Goal: Communication & Community: Answer question/provide support

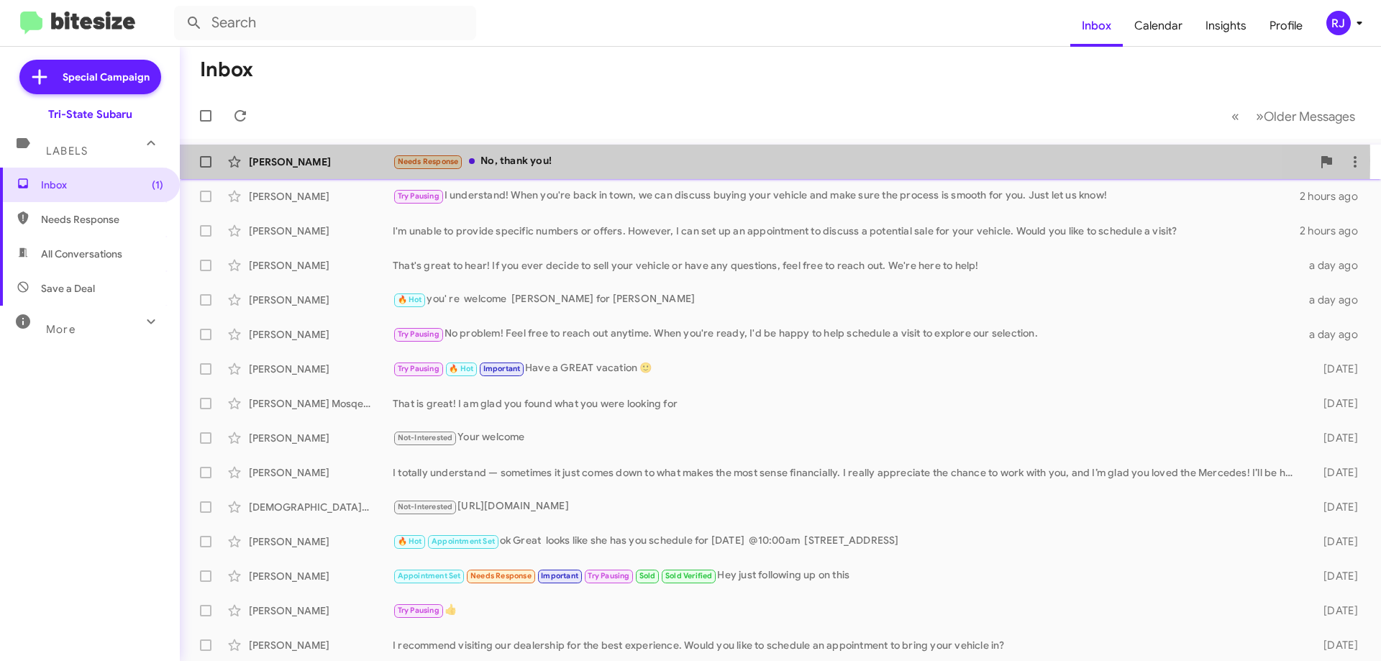
click at [503, 160] on div "Needs Response No, thank you!" at bounding box center [852, 161] width 919 height 17
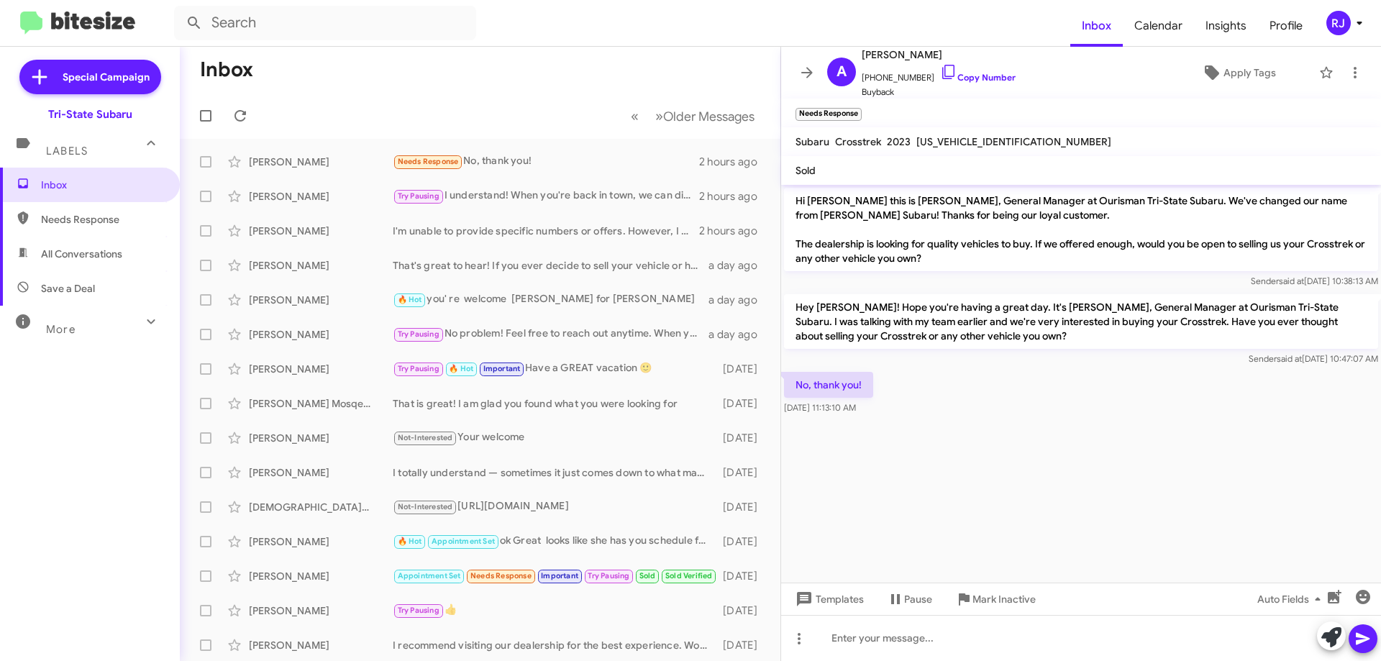
click at [1351, 21] on icon at bounding box center [1359, 22] width 17 height 17
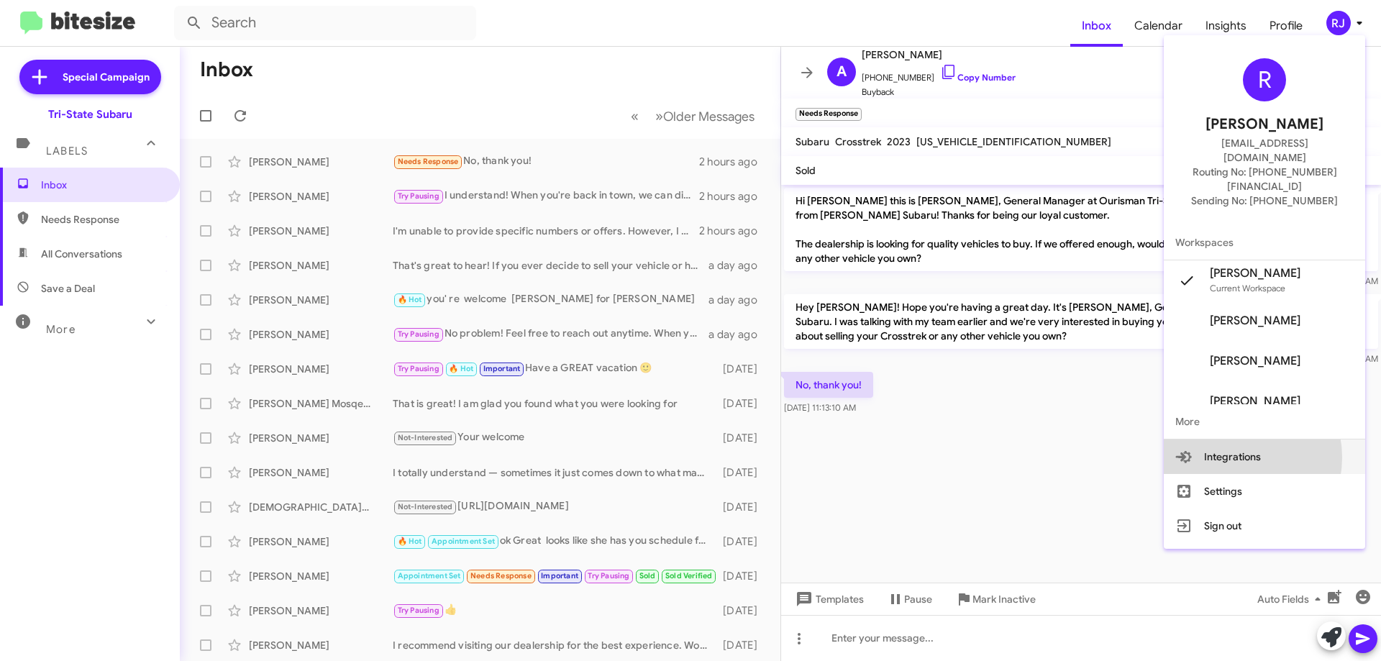
click at [1253, 439] on button "Integrations" at bounding box center [1264, 456] width 201 height 35
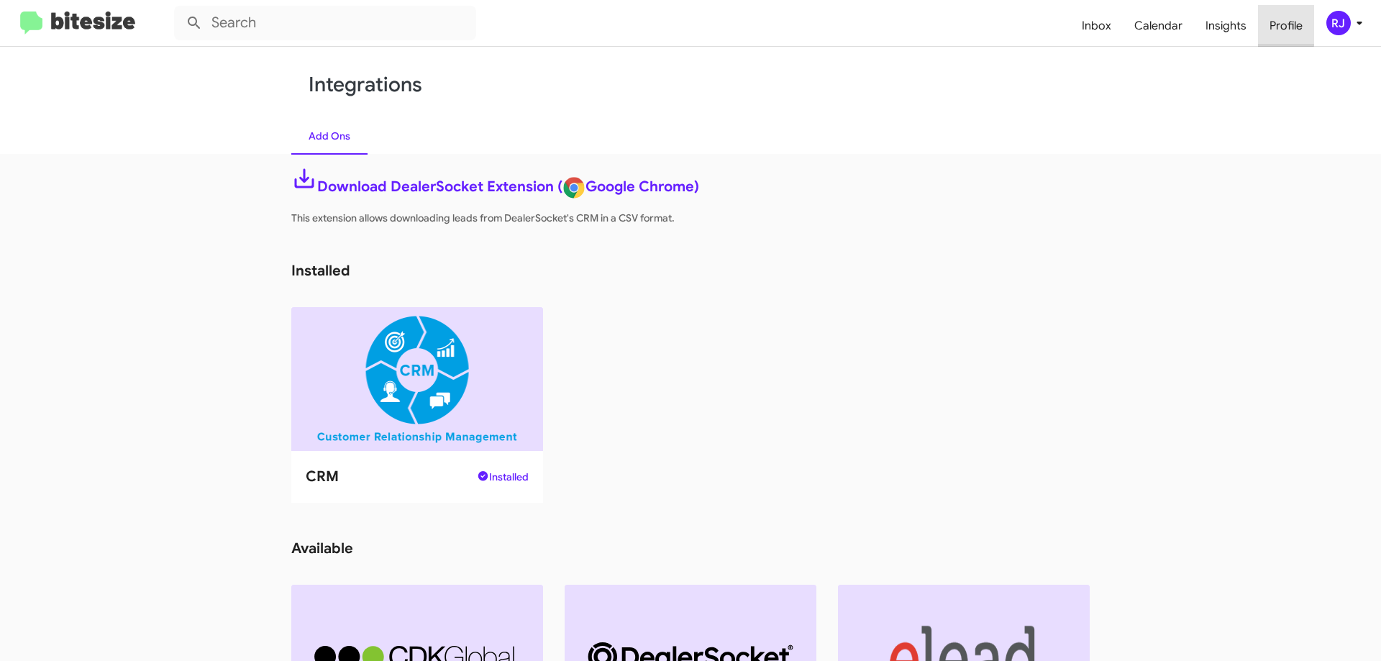
click at [1267, 25] on span "Profile" at bounding box center [1286, 26] width 56 height 42
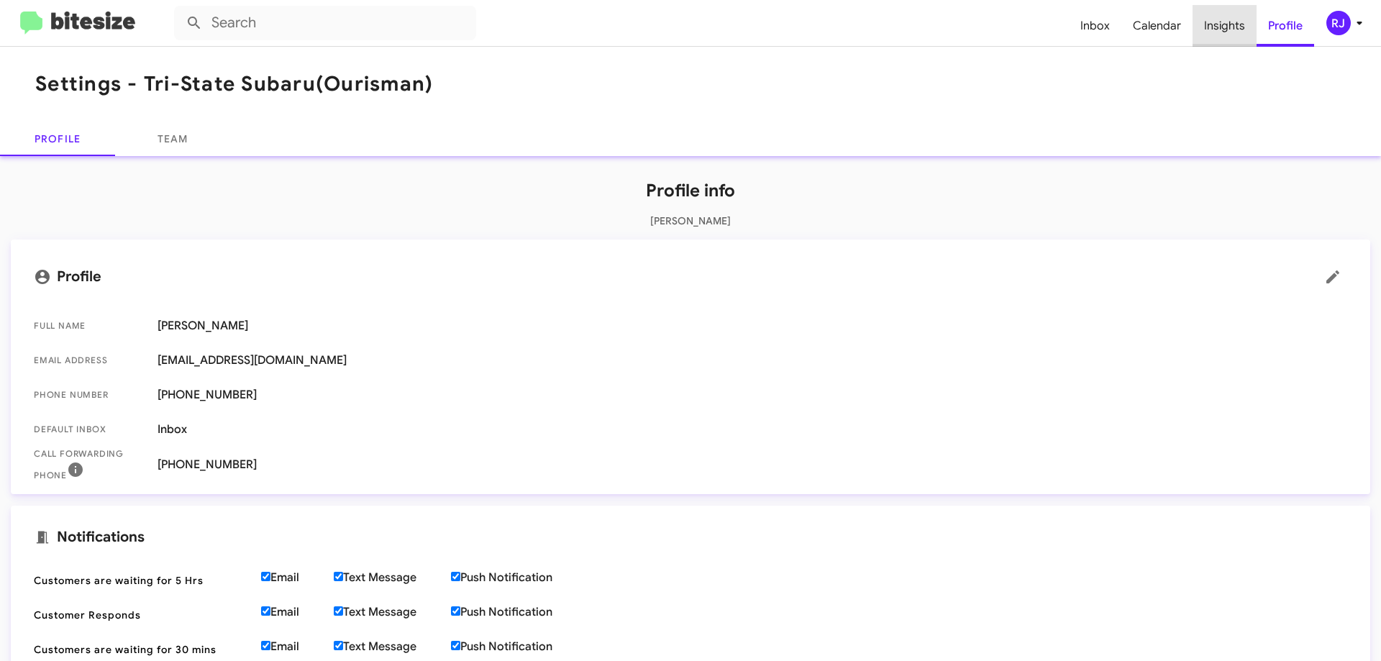
click at [1240, 17] on span "Insights" at bounding box center [1224, 26] width 64 height 42
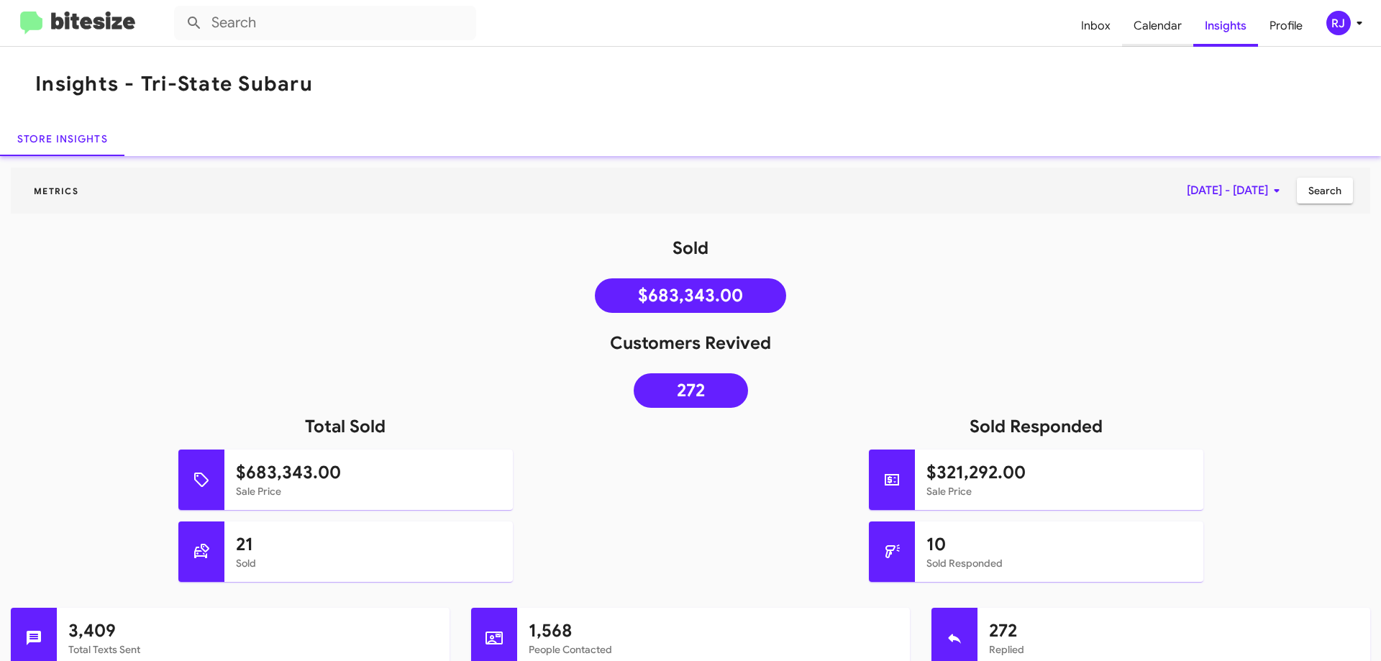
click at [1172, 30] on span "Calendar" at bounding box center [1157, 26] width 71 height 42
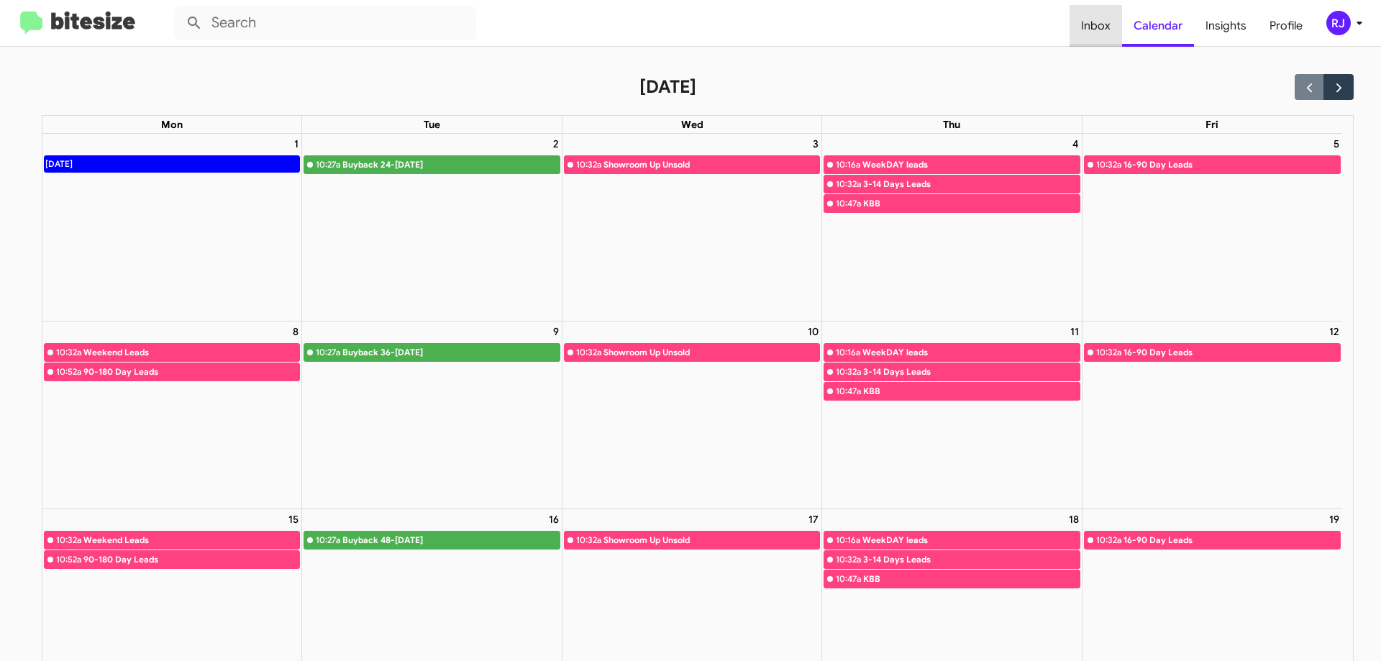
click at [1103, 22] on span "Inbox" at bounding box center [1095, 26] width 53 height 42
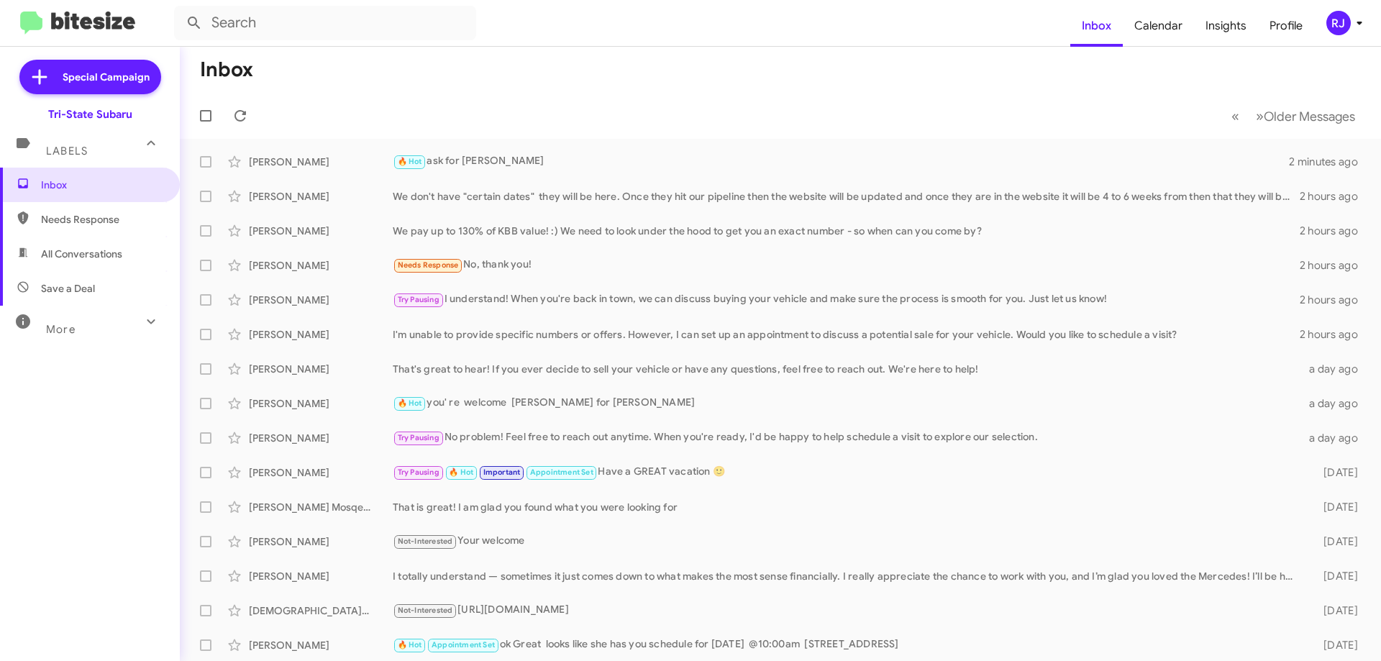
click at [142, 324] on icon at bounding box center [150, 321] width 17 height 17
click at [142, 145] on icon at bounding box center [150, 142] width 17 height 17
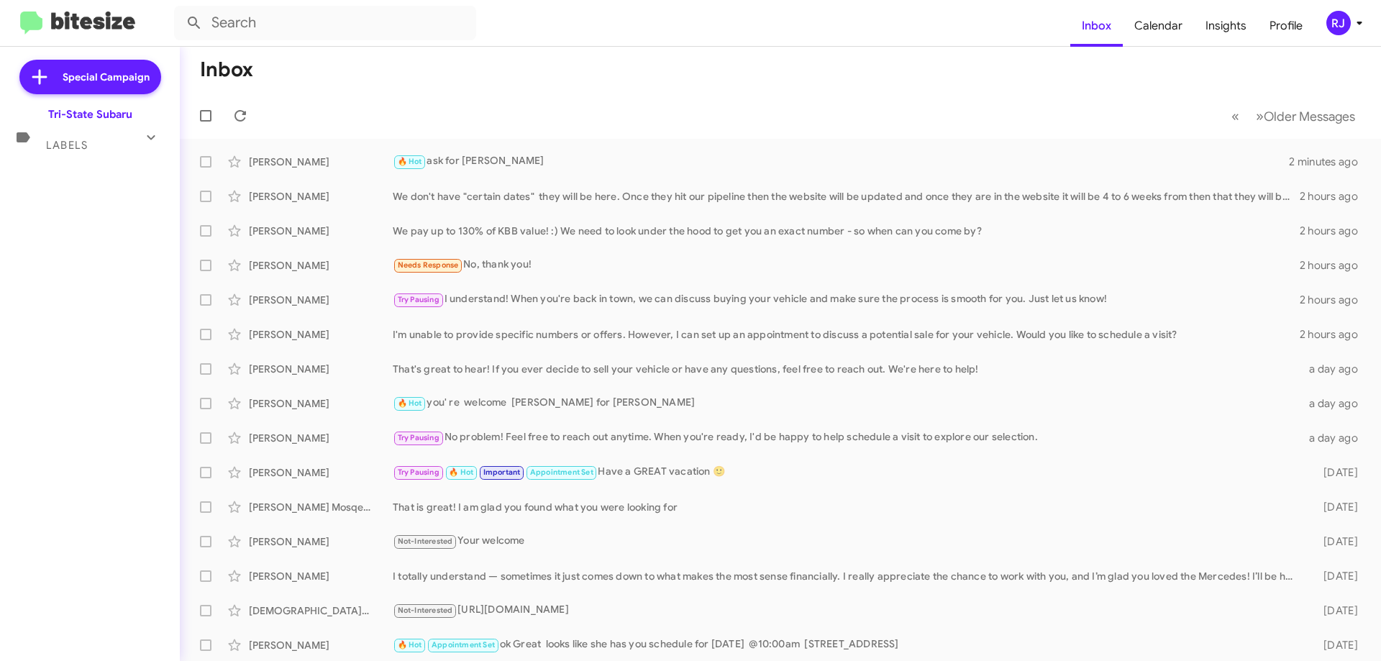
click at [142, 145] on icon at bounding box center [150, 137] width 17 height 17
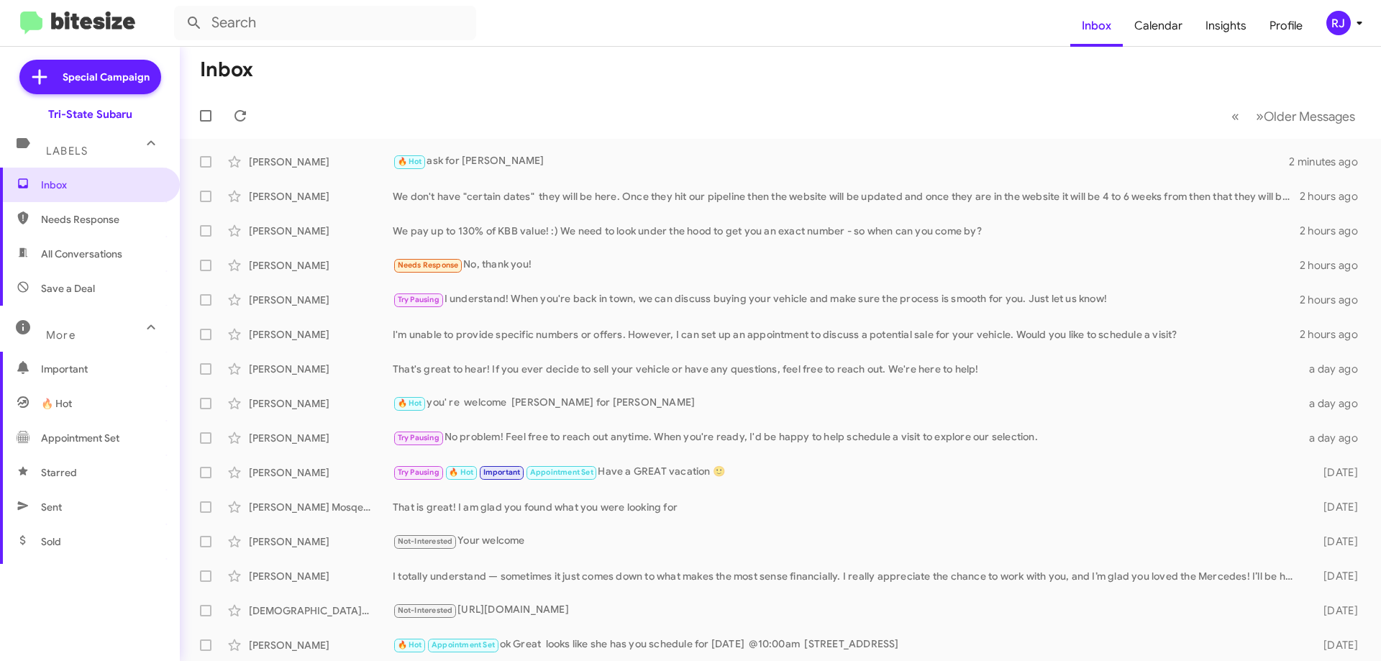
click at [92, 217] on span "Needs Response" at bounding box center [102, 219] width 122 height 14
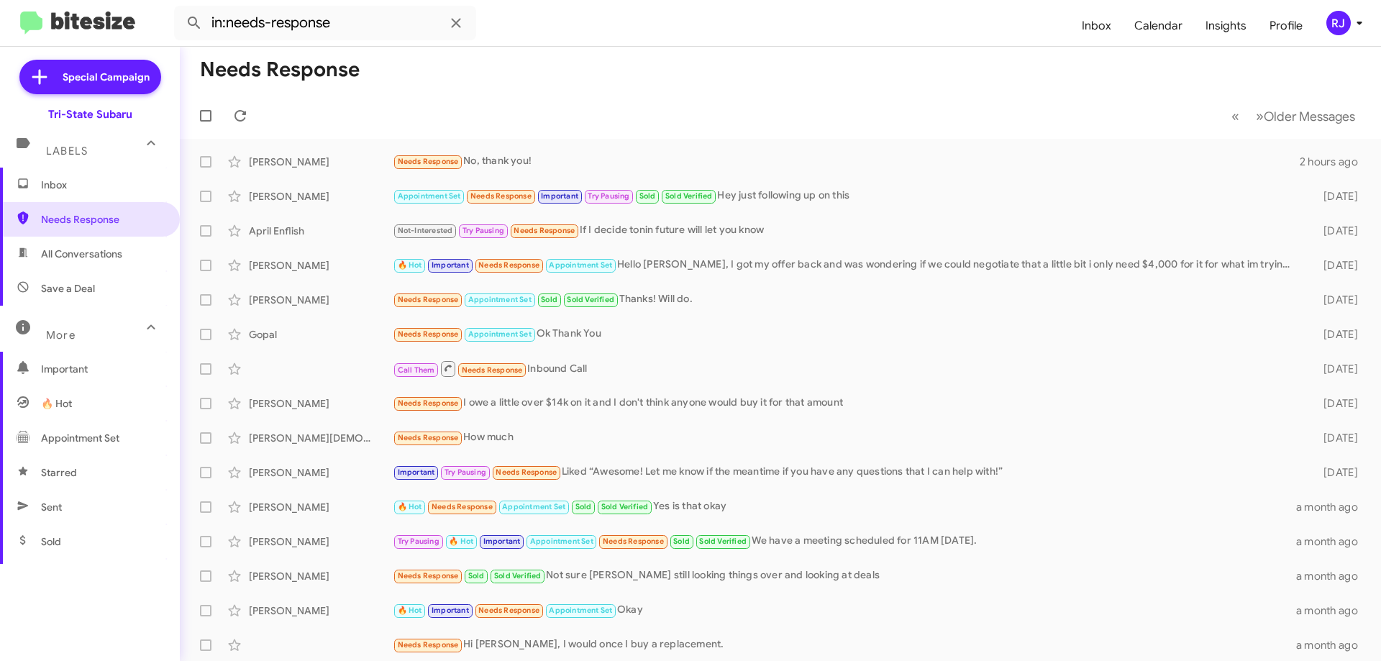
click at [109, 251] on span "All Conversations" at bounding box center [81, 254] width 81 height 14
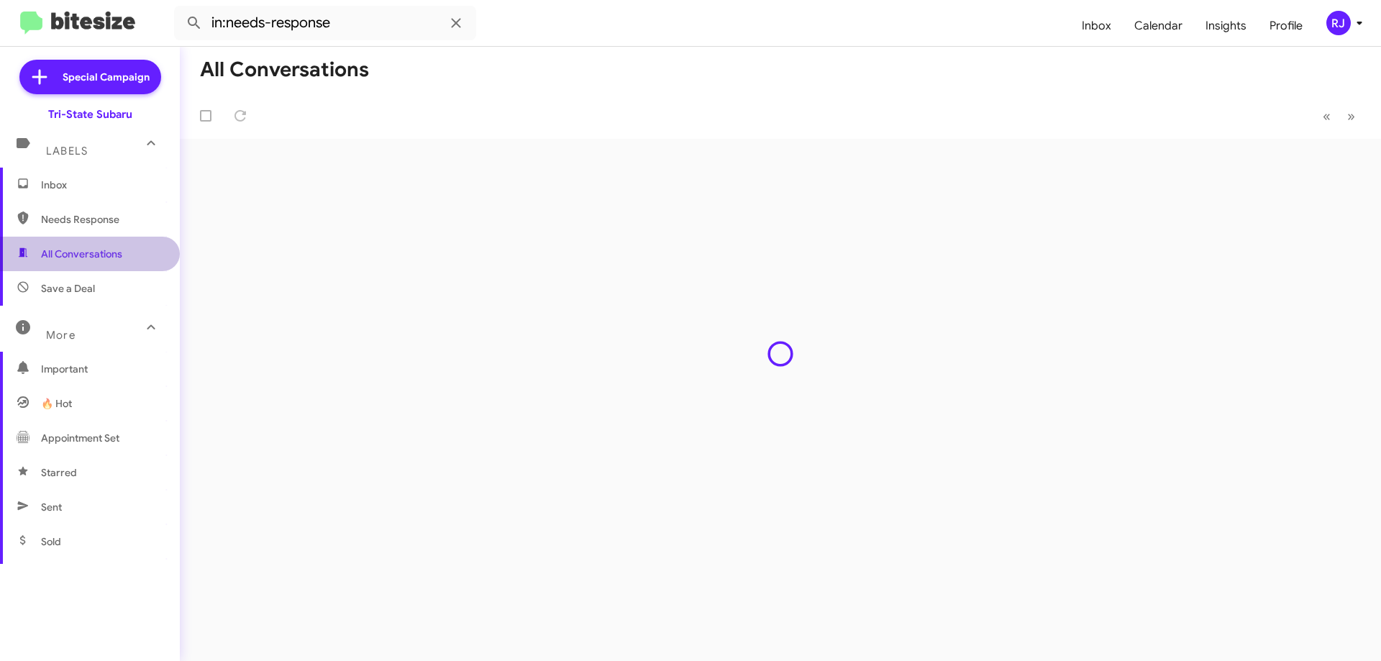
type input "in:all-conversations"
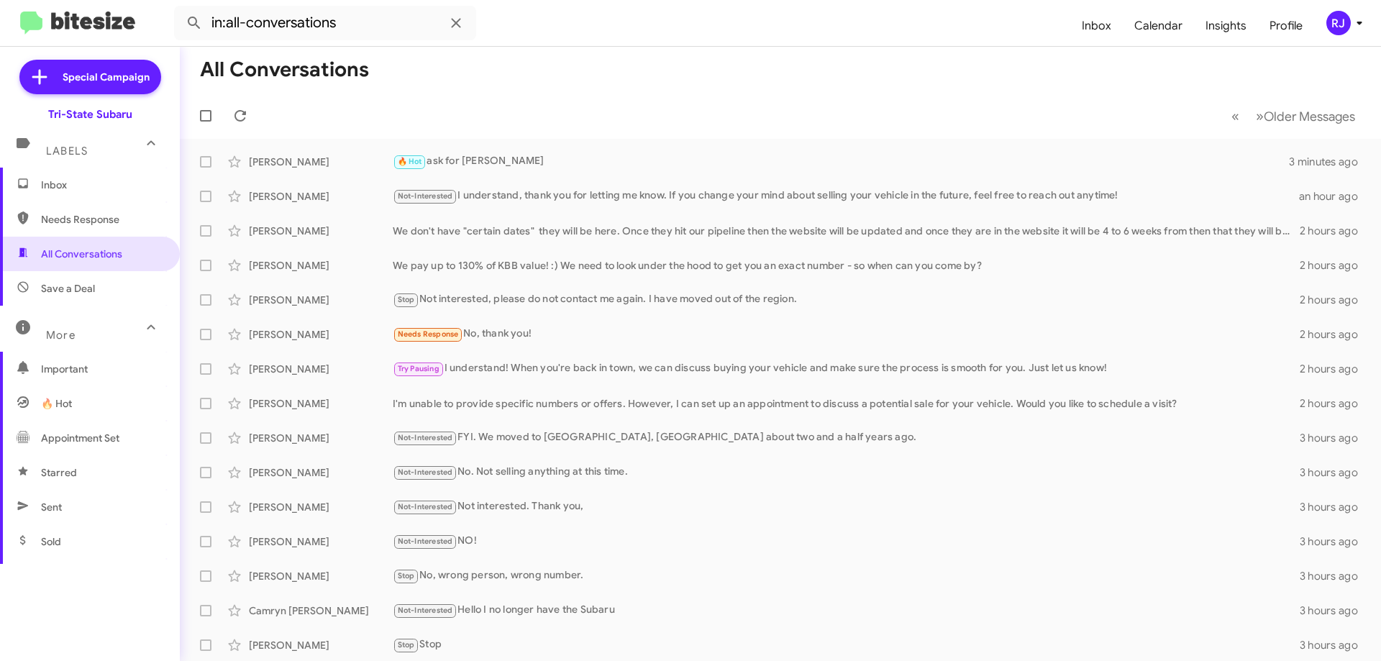
click at [68, 189] on span "Inbox" at bounding box center [102, 185] width 122 height 14
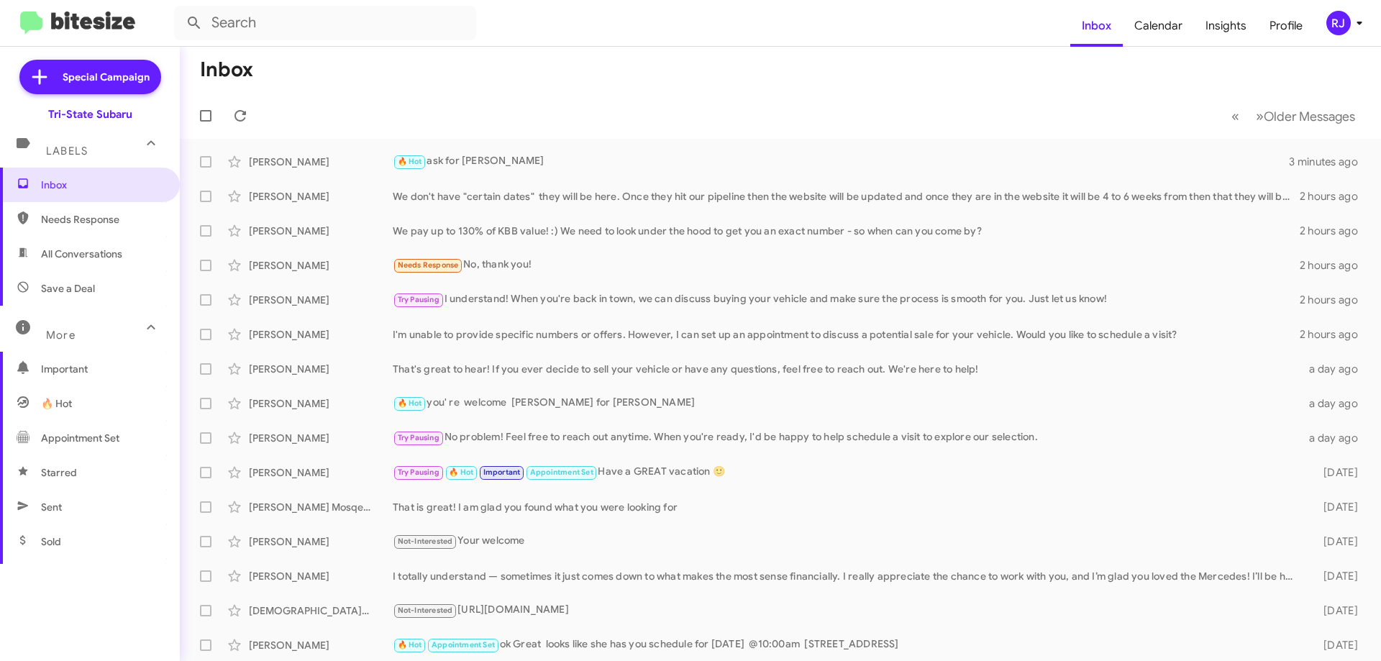
click at [67, 22] on img at bounding box center [77, 24] width 115 height 24
click at [1361, 17] on icon at bounding box center [1359, 22] width 17 height 17
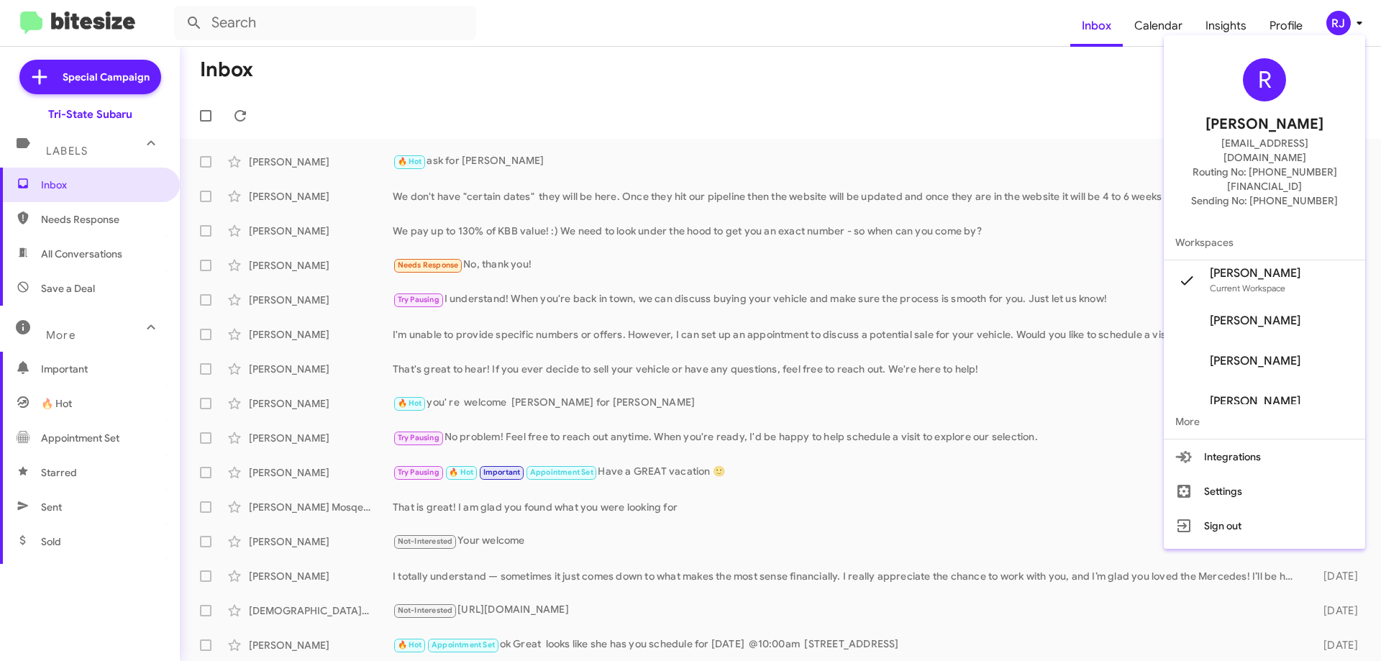
scroll to position [58, 0]
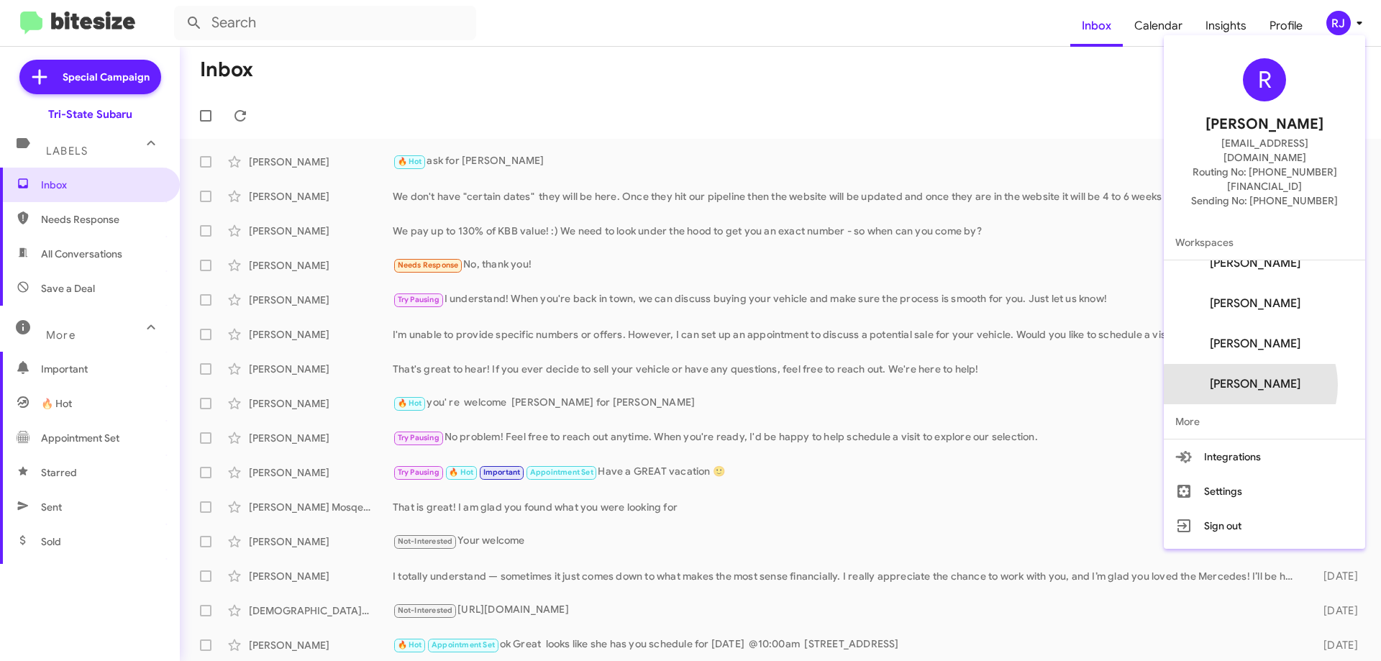
click at [1274, 377] on span "[PERSON_NAME]" at bounding box center [1255, 384] width 91 height 14
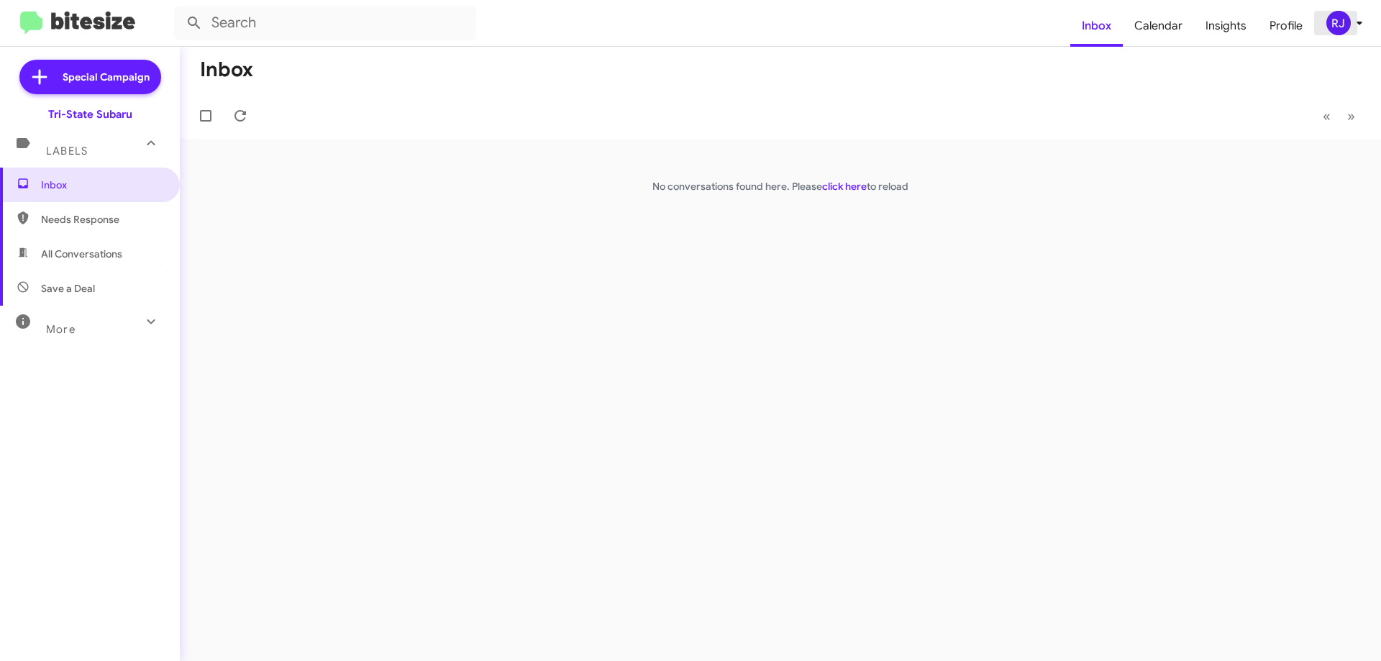
click at [1341, 32] on div "RJ" at bounding box center [1338, 23] width 24 height 24
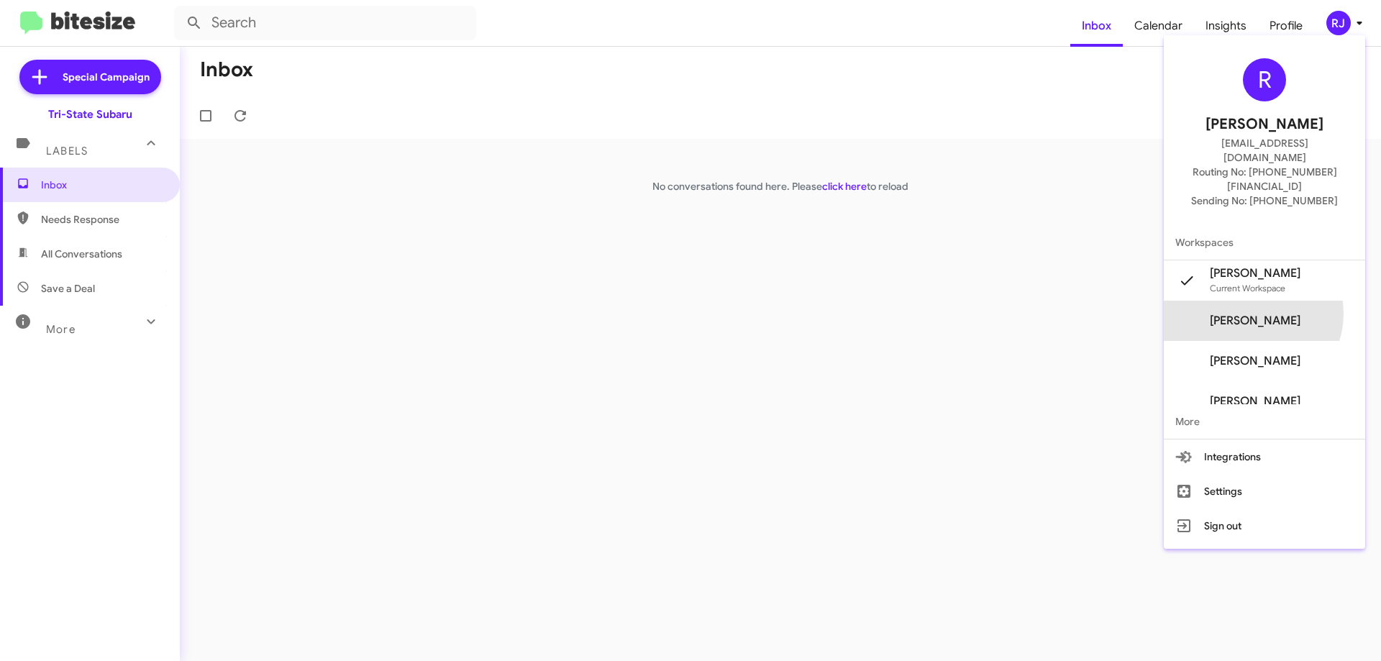
click at [1276, 314] on span "[PERSON_NAME]" at bounding box center [1255, 321] width 91 height 14
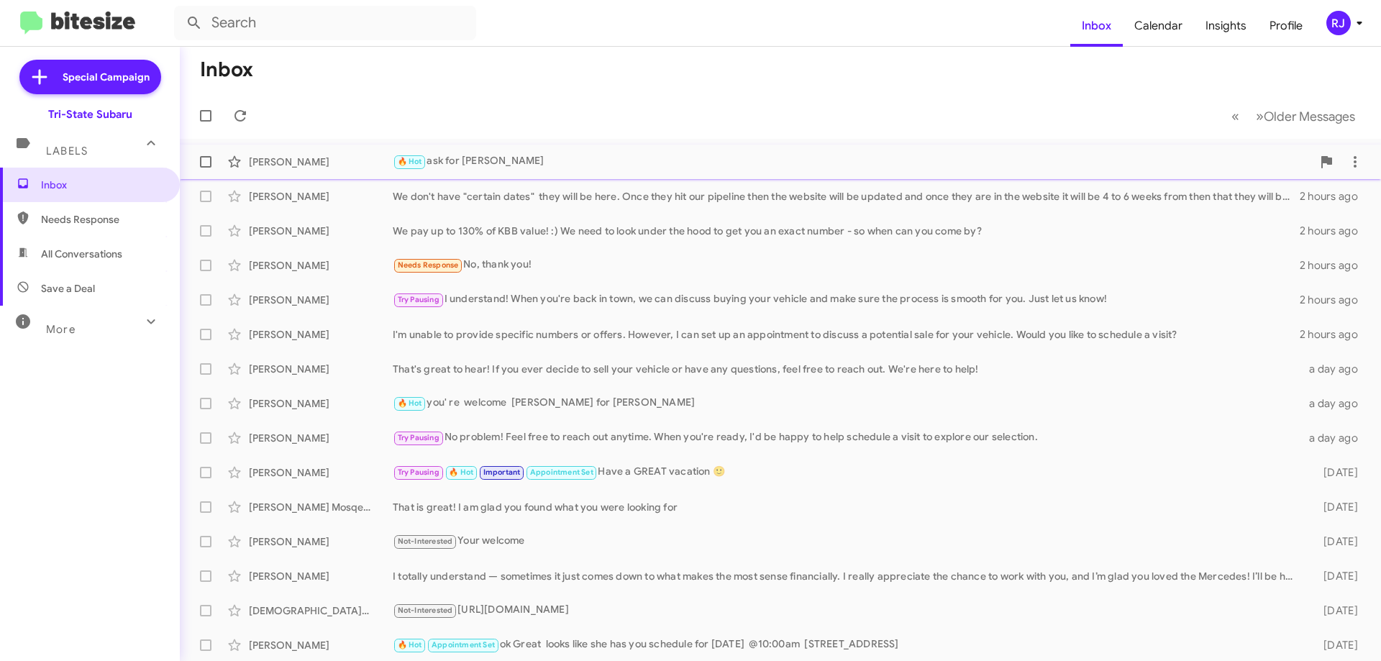
click at [438, 165] on div "🔥 Hot ask for Chris Mooney" at bounding box center [852, 161] width 919 height 17
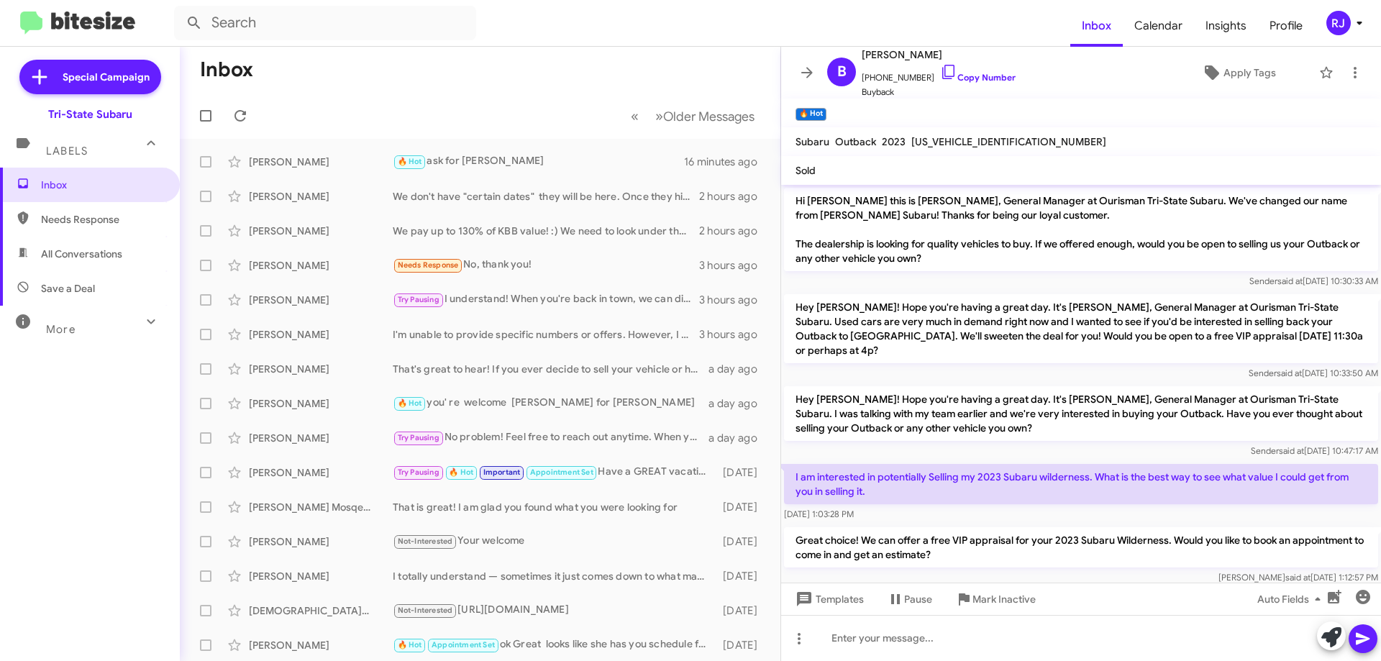
click at [429, 86] on mat-toolbar-row "Inbox" at bounding box center [480, 70] width 601 height 46
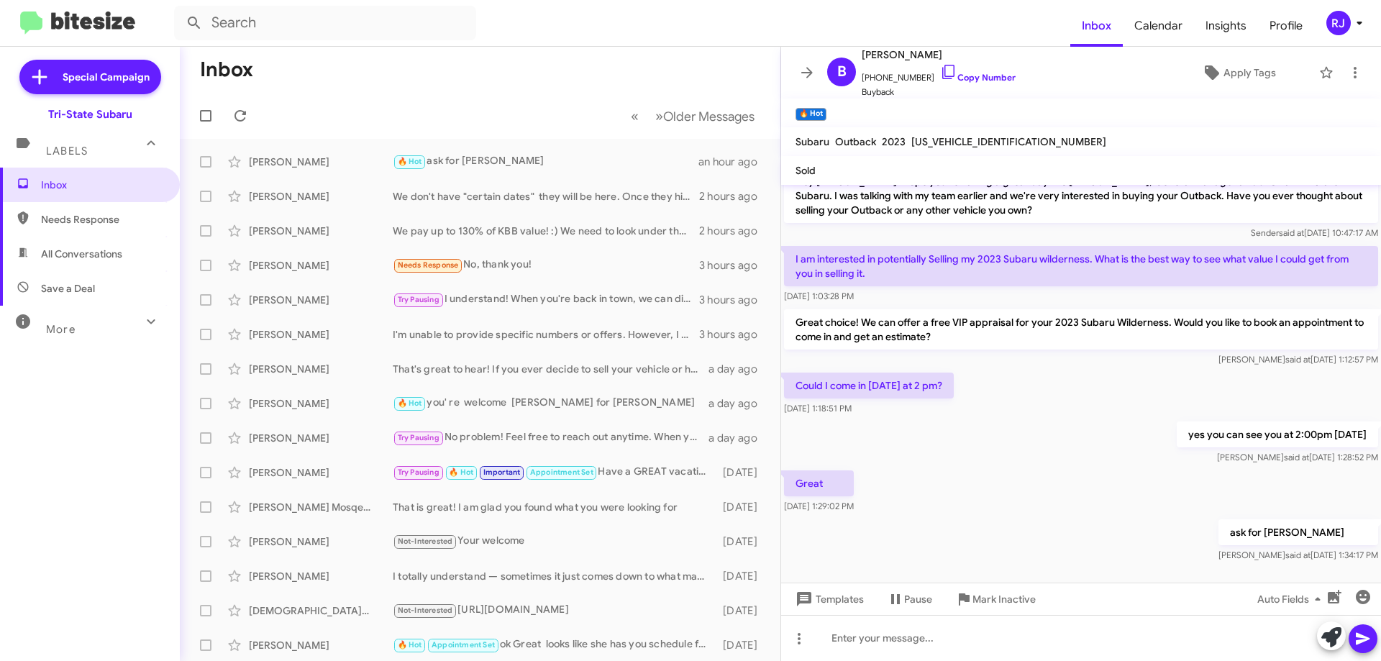
scroll to position [219, 0]
click at [63, 228] on span "Needs Response" at bounding box center [90, 219] width 180 height 35
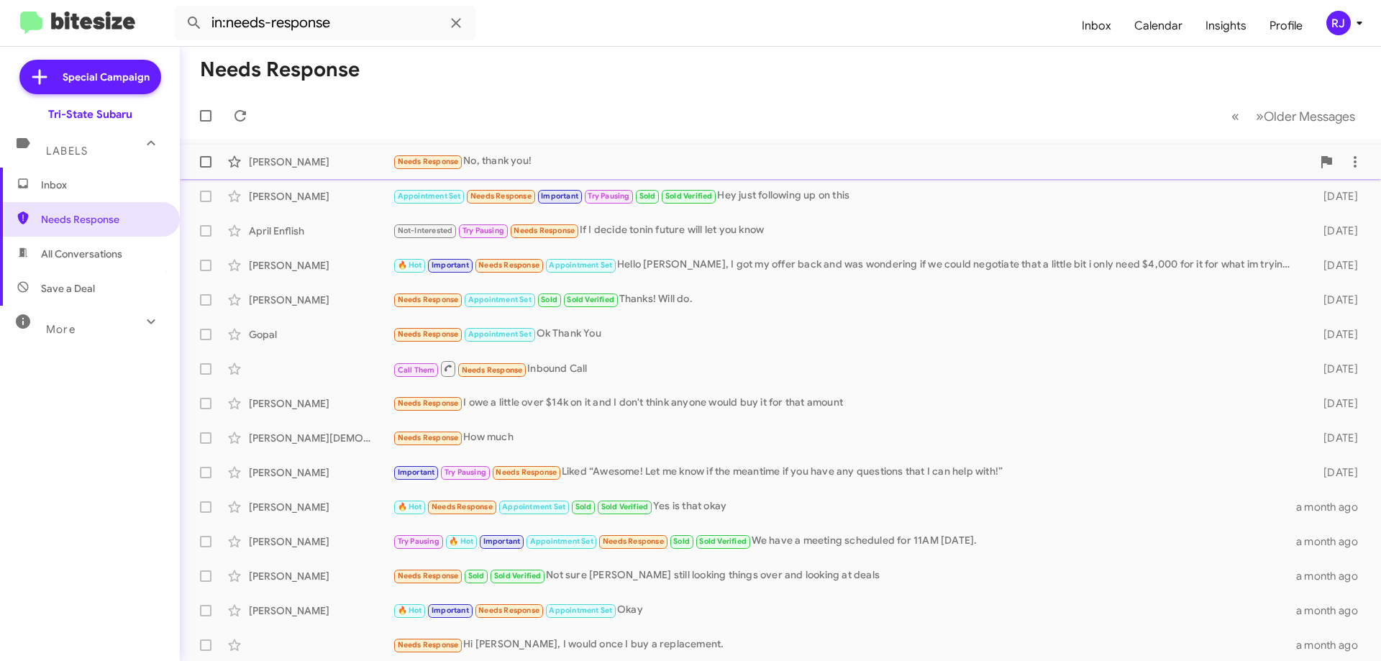
click at [516, 160] on div "Needs Response No, thank you!" at bounding box center [852, 161] width 919 height 17
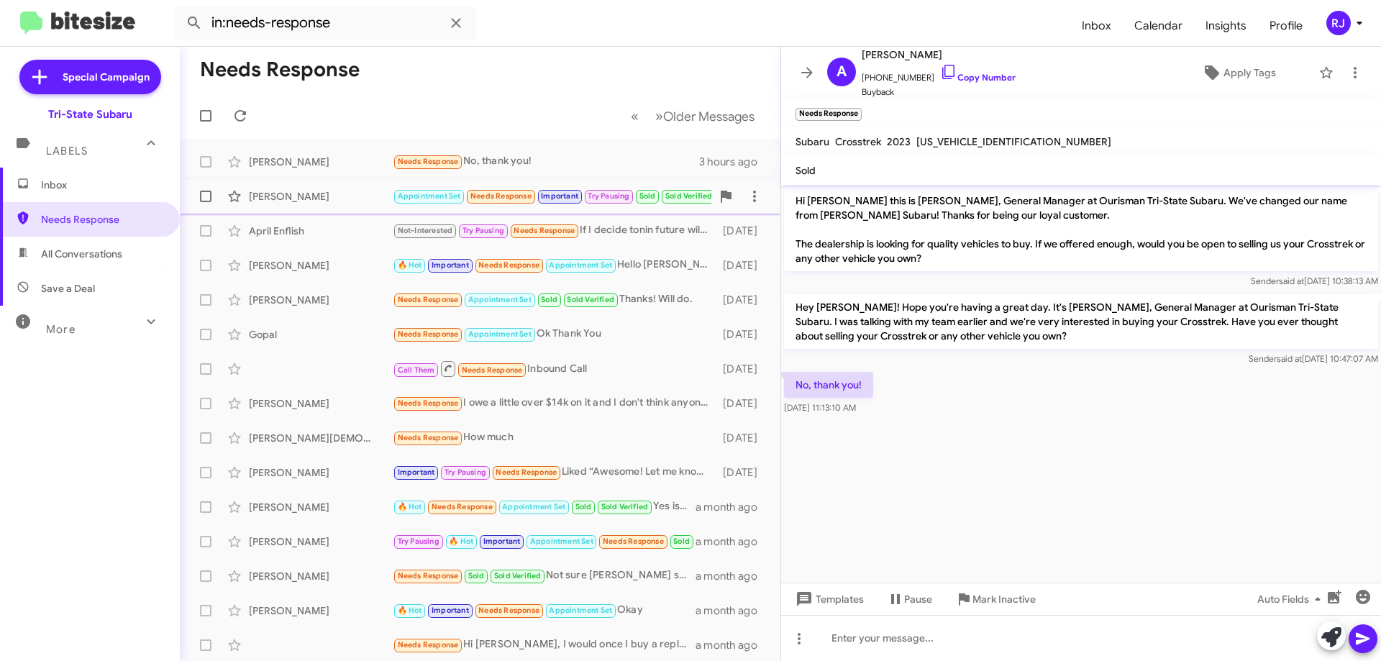
click at [447, 191] on small "Appointment Set" at bounding box center [429, 197] width 70 height 14
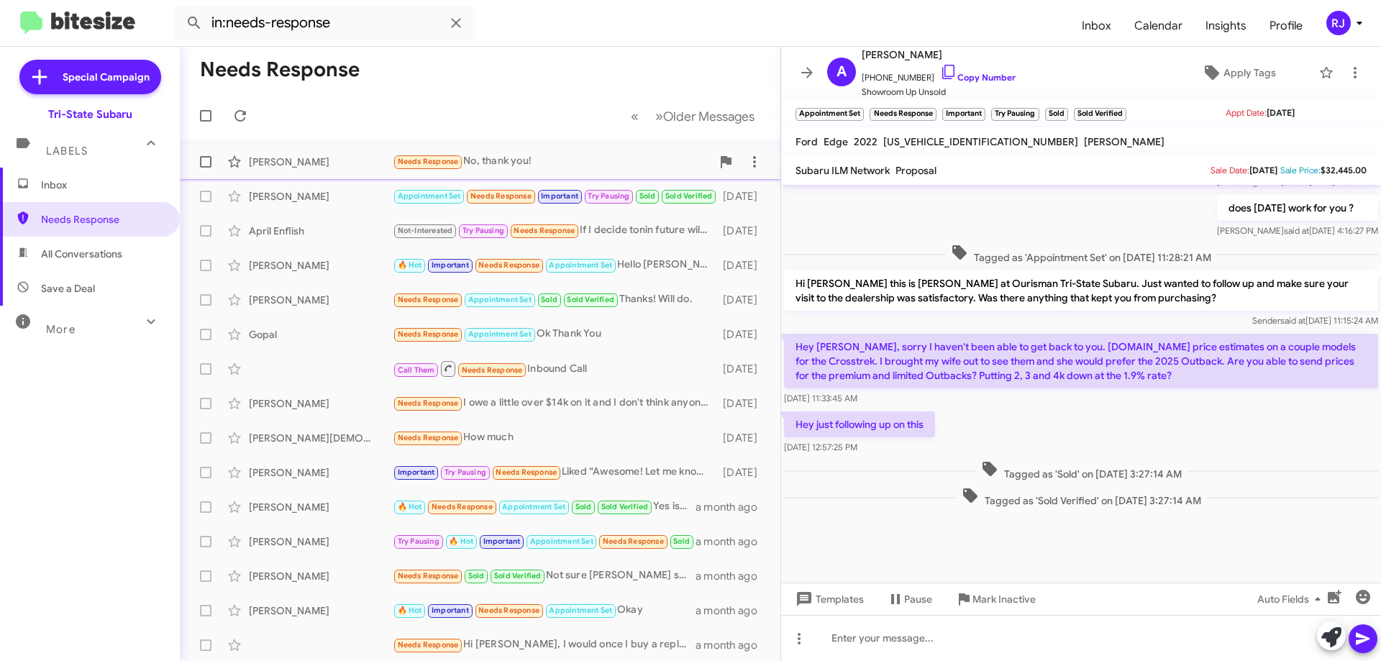
click at [529, 161] on div "Needs Response No, thank you!" at bounding box center [552, 161] width 319 height 17
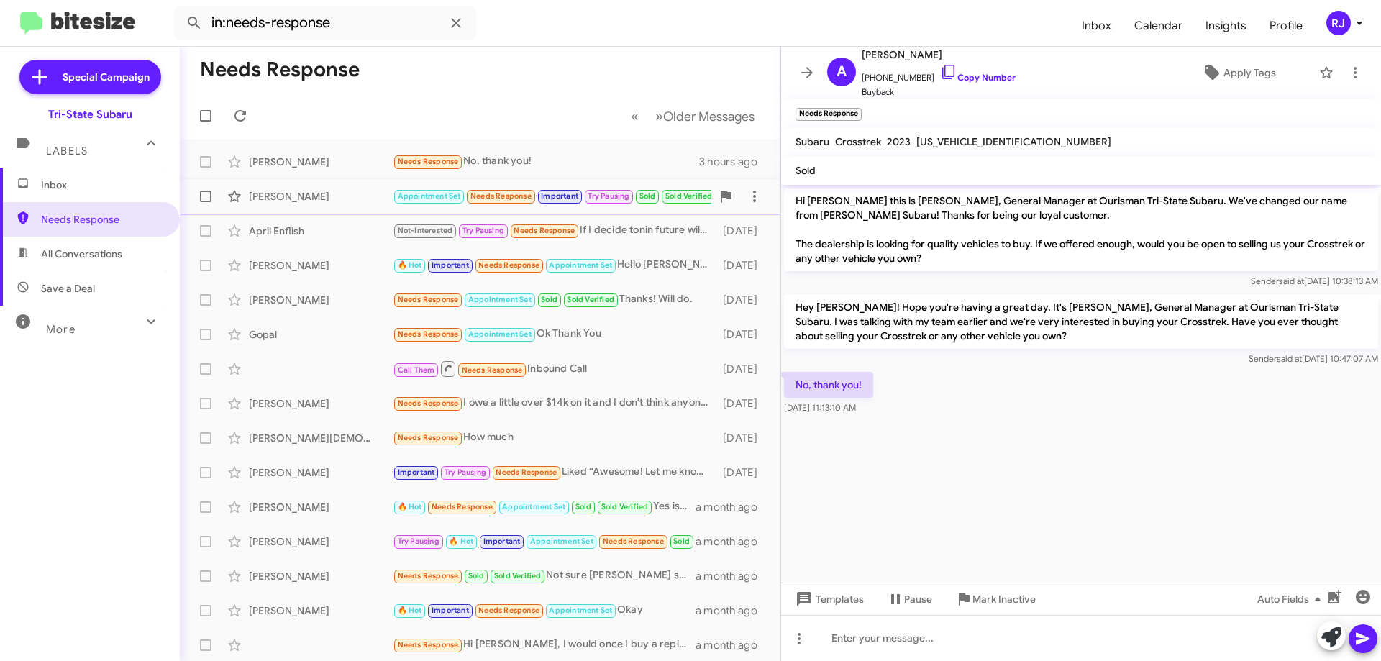
click at [388, 190] on div "Andrew Farrell" at bounding box center [321, 196] width 144 height 14
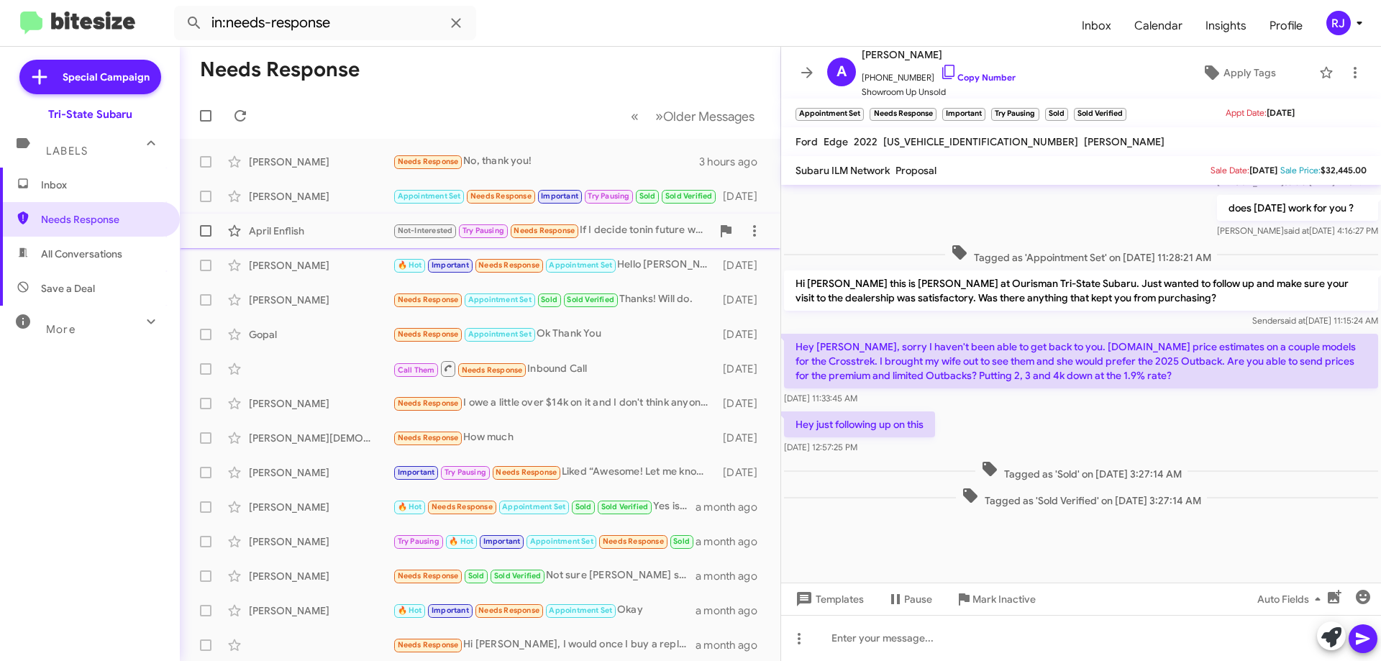
click at [600, 235] on div "Not-Interested Try Pausing Needs Response If I decide tonin future will let you…" at bounding box center [552, 230] width 319 height 17
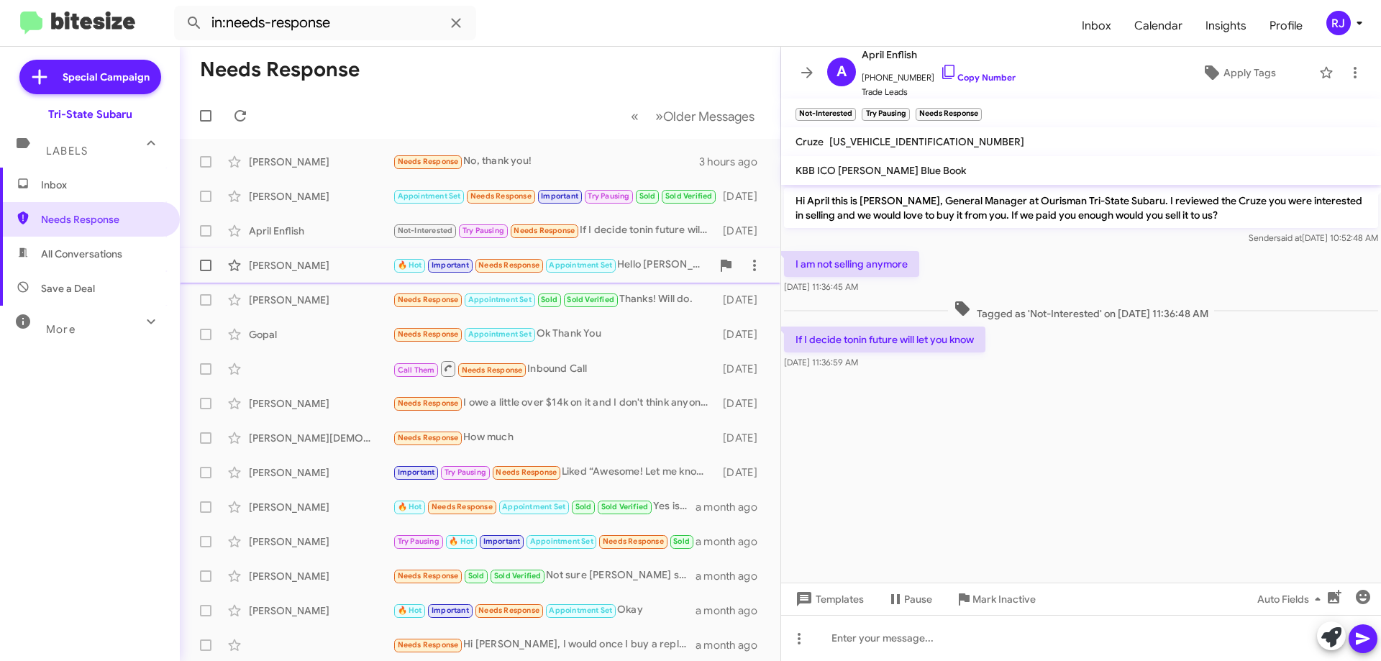
click at [640, 266] on div "🔥 Hot Important Needs Response Appointment Set Hello joe, I got my offer back a…" at bounding box center [552, 265] width 319 height 17
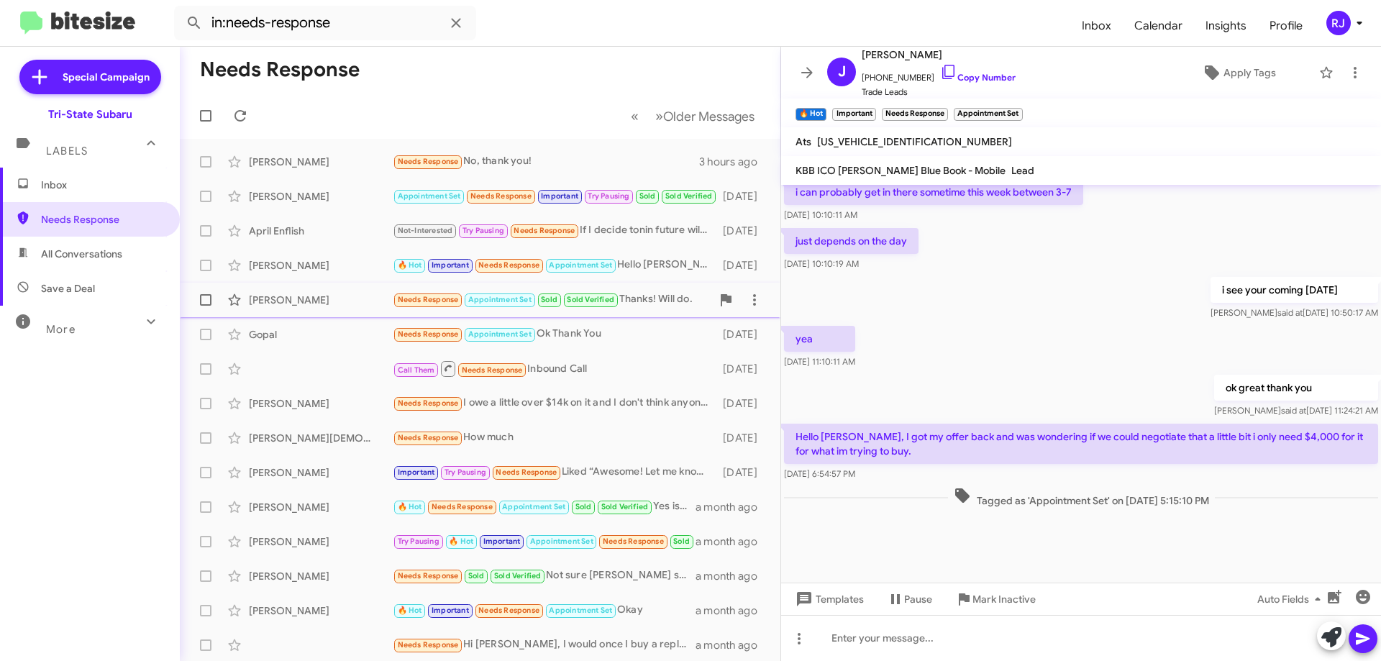
click at [641, 296] on div "Needs Response Appointment Set Sold Sold Verified Thanks! Will do." at bounding box center [552, 299] width 319 height 17
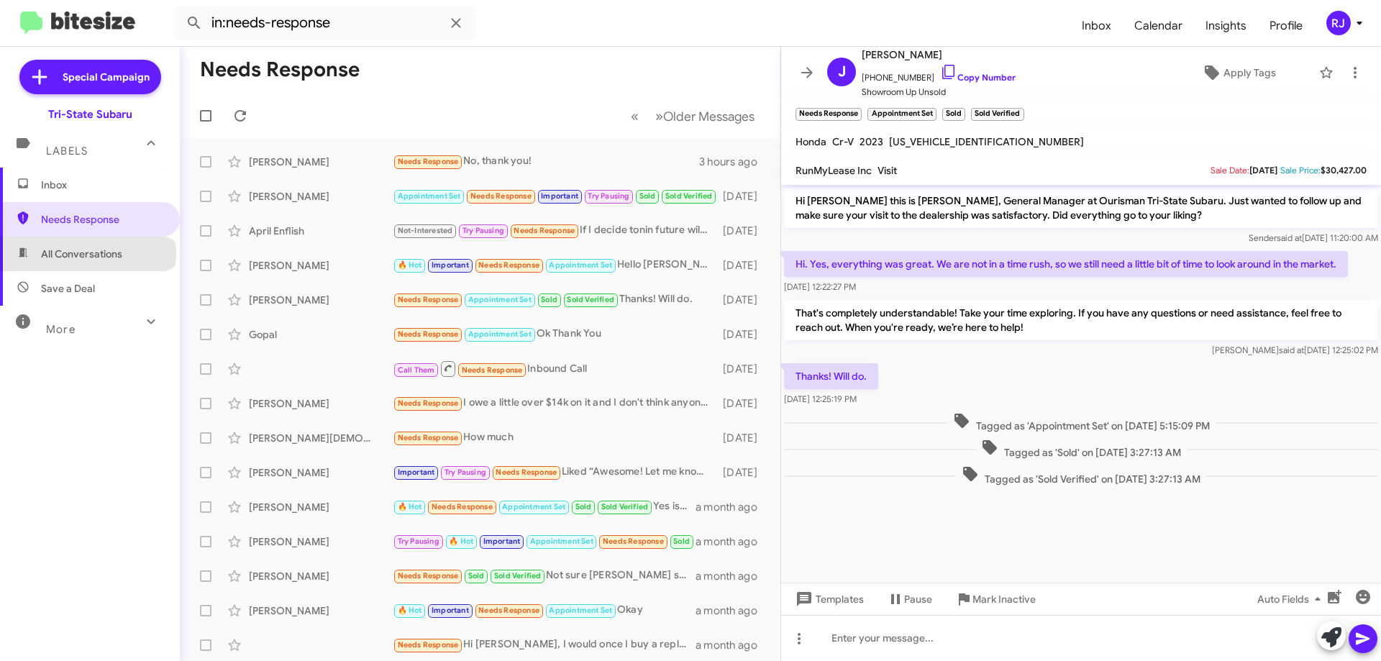
click at [87, 253] on span "All Conversations" at bounding box center [81, 254] width 81 height 14
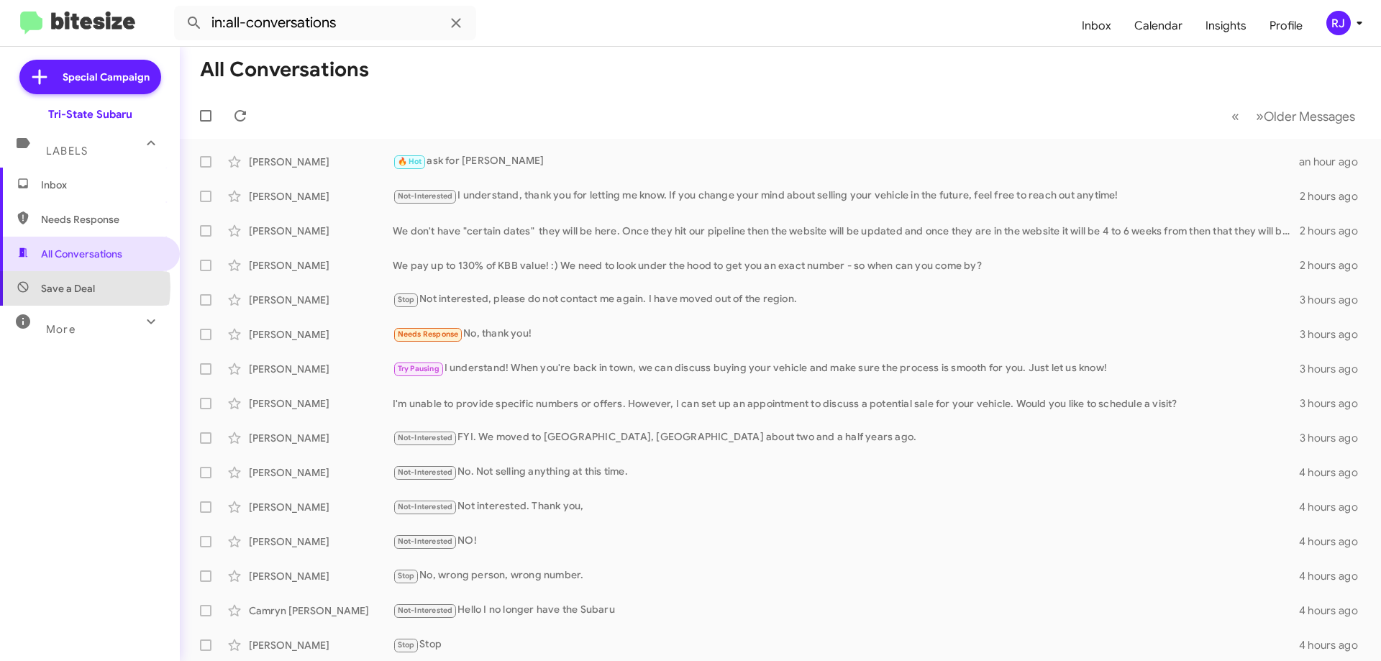
click at [55, 287] on span "Save a Deal" at bounding box center [68, 288] width 54 height 14
type input "in:not-interested"
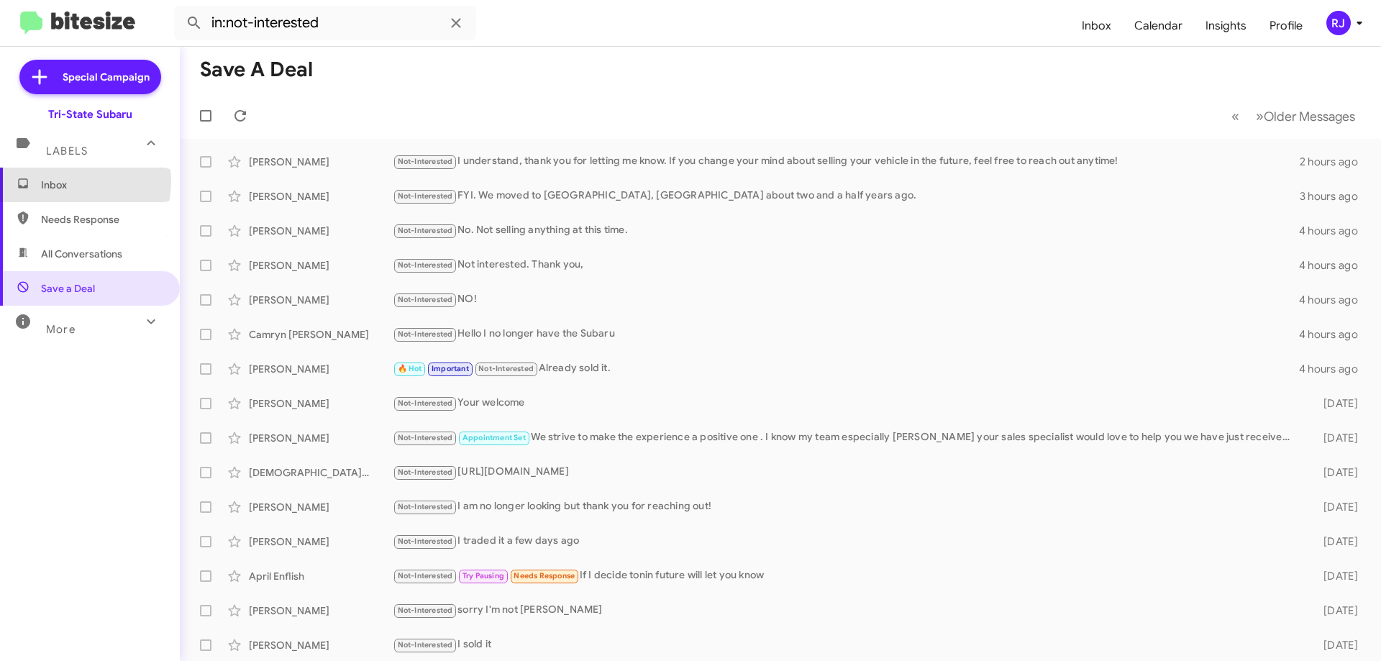
click at [67, 182] on span "Inbox" at bounding box center [102, 185] width 122 height 14
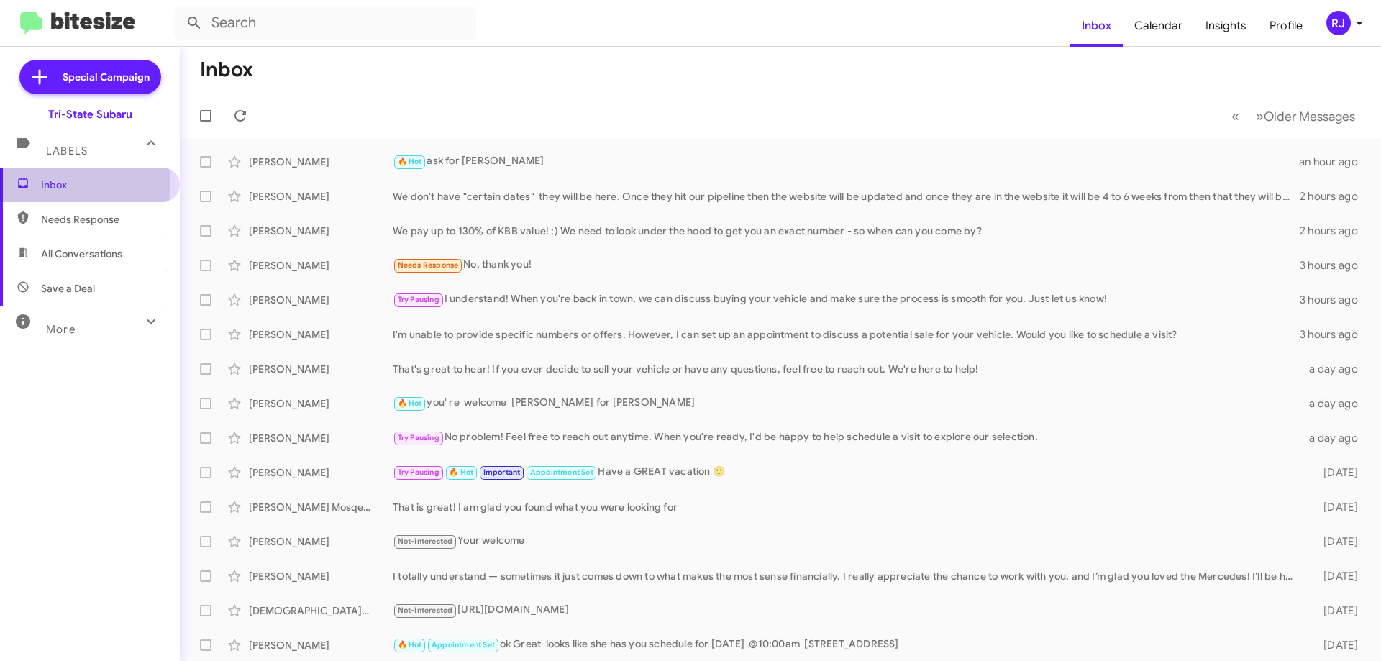
click at [53, 184] on span "Inbox" at bounding box center [102, 185] width 122 height 14
click at [459, 88] on mat-toolbar-row "Inbox" at bounding box center [780, 70] width 1201 height 46
click at [1099, 24] on span "Inbox" at bounding box center [1096, 26] width 53 height 42
click at [1171, 24] on span "Calendar" at bounding box center [1158, 26] width 71 height 42
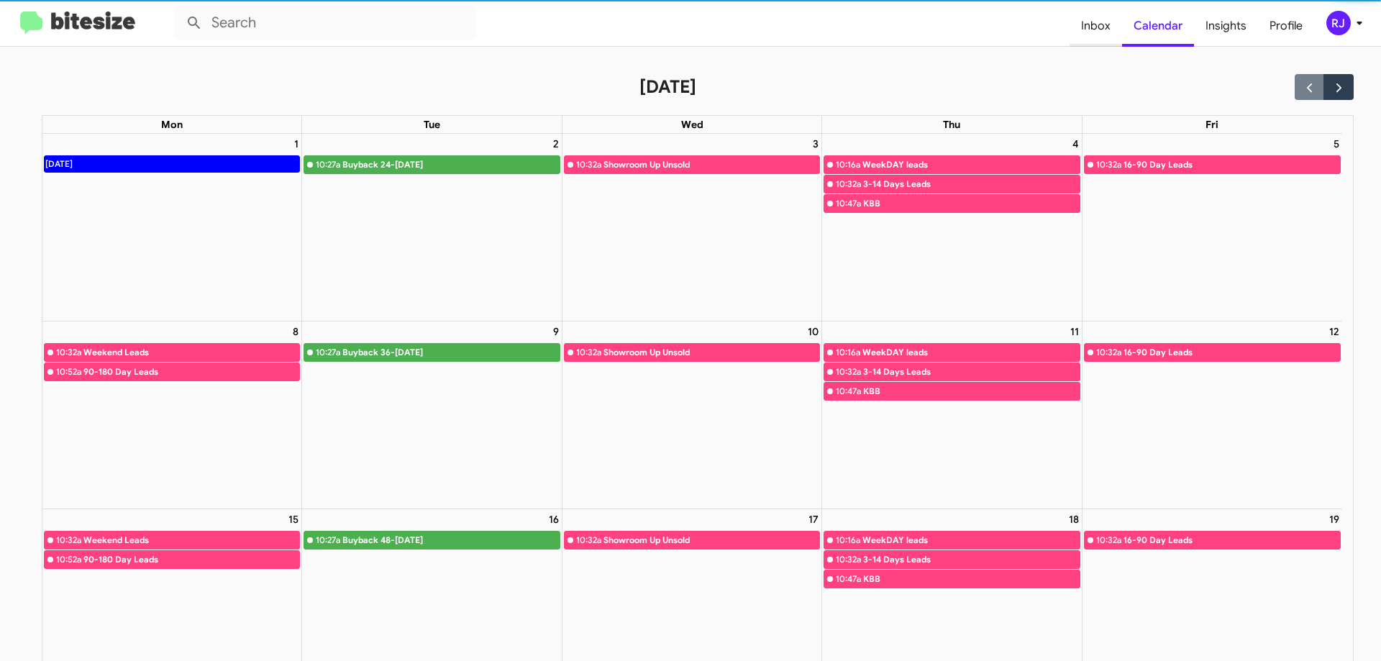
click at [1080, 23] on span "Inbox" at bounding box center [1095, 26] width 53 height 42
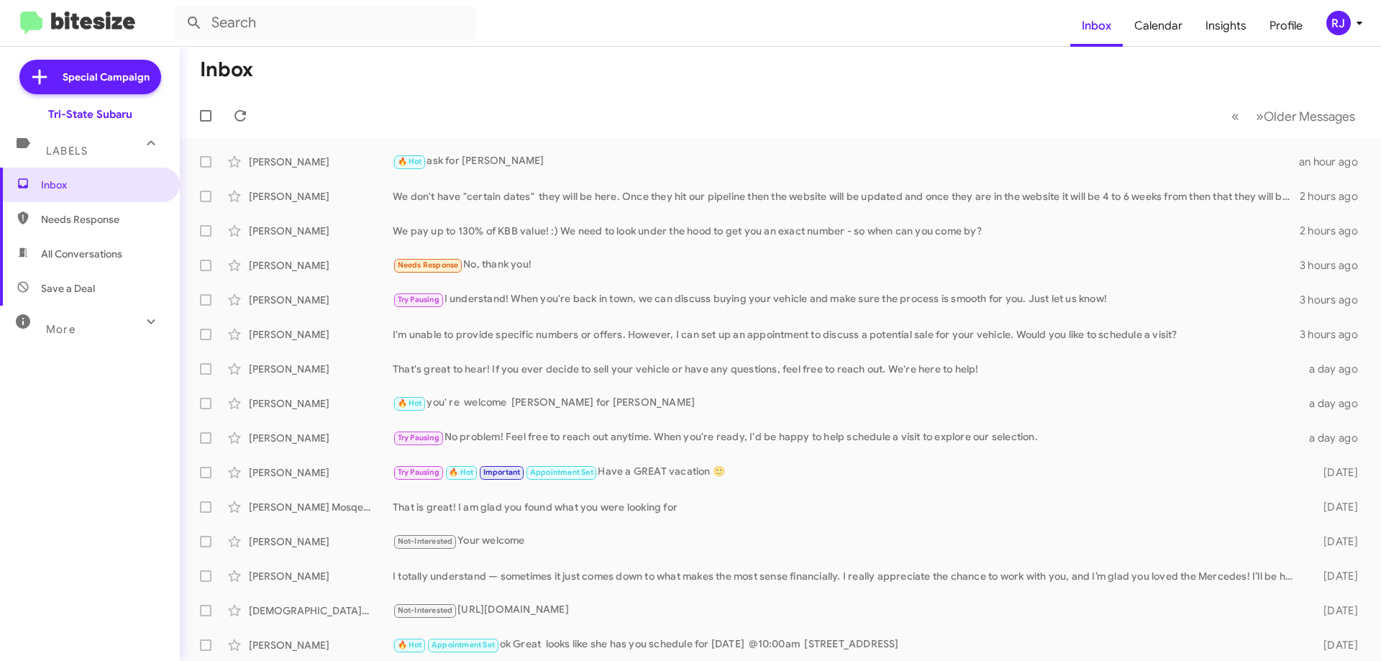
click at [422, 65] on mat-toolbar-row "Inbox" at bounding box center [780, 70] width 1201 height 46
click at [58, 176] on span "Inbox" at bounding box center [90, 185] width 180 height 35
click at [55, 217] on span "Needs Response" at bounding box center [102, 219] width 122 height 14
type input "in:needs-response"
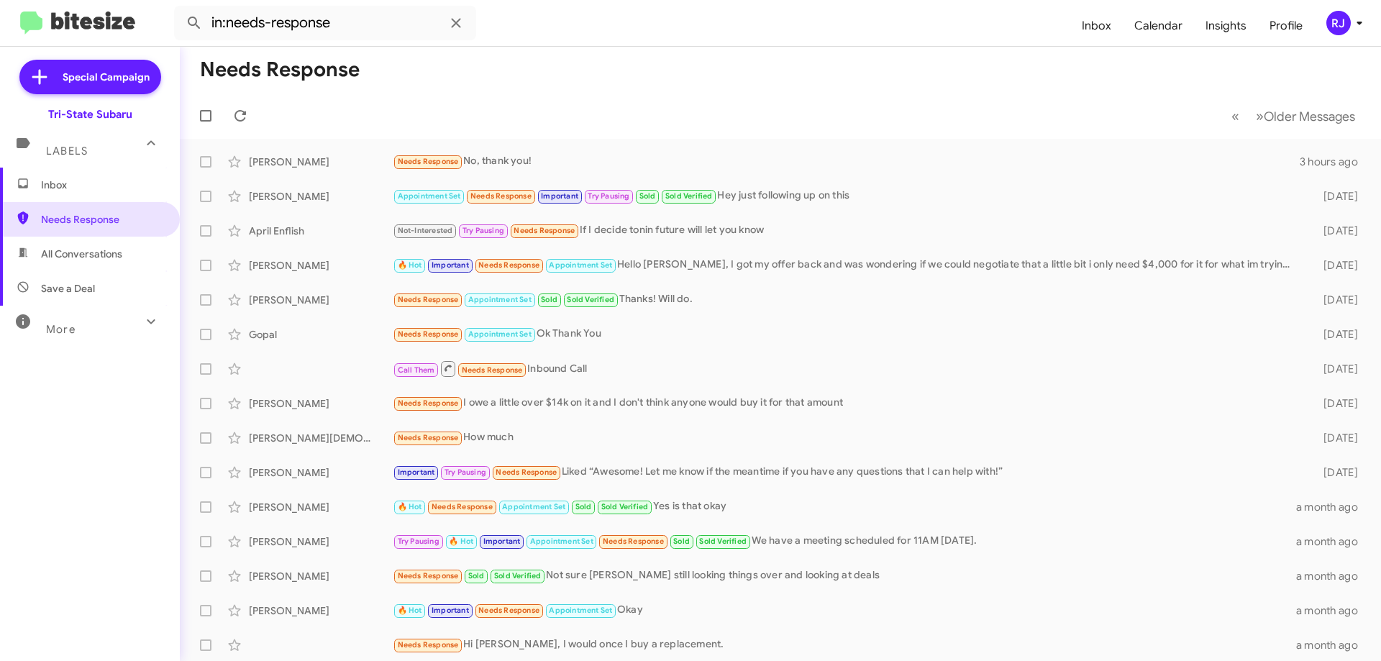
click at [44, 180] on span "Inbox" at bounding box center [102, 185] width 122 height 14
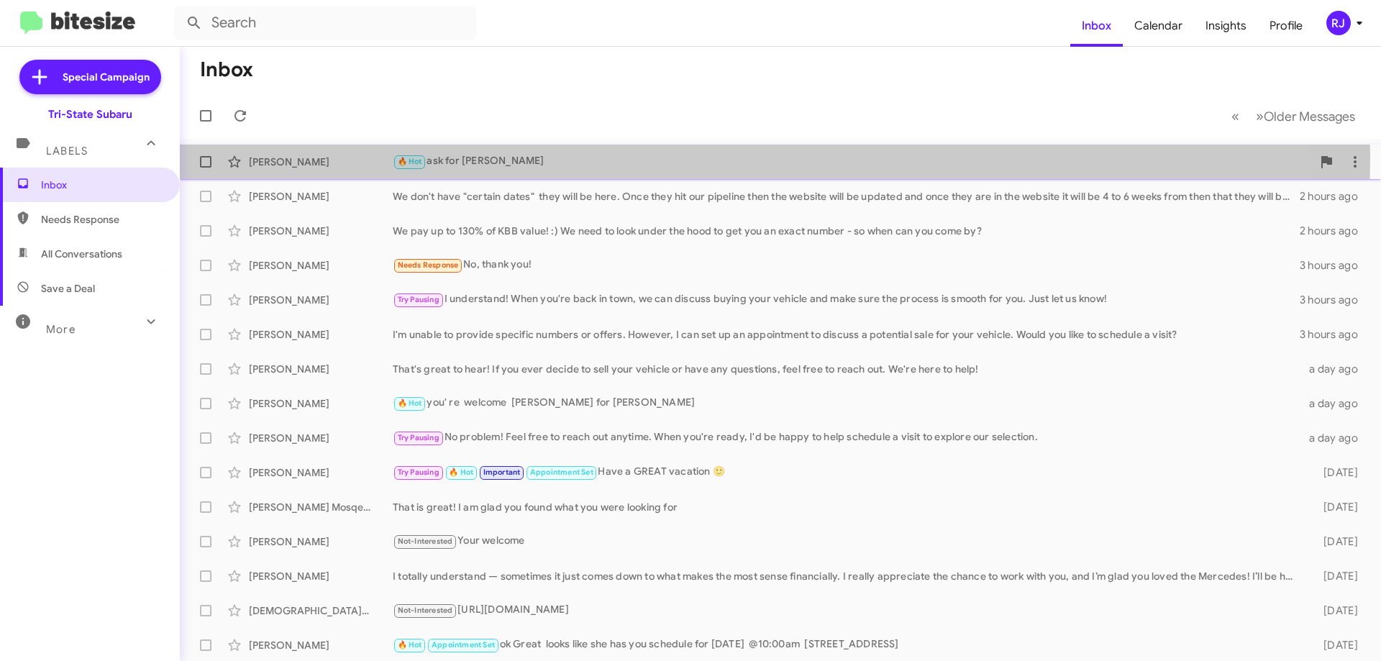
click at [518, 156] on div "🔥 Hot ask for Chris Mooney" at bounding box center [852, 161] width 919 height 17
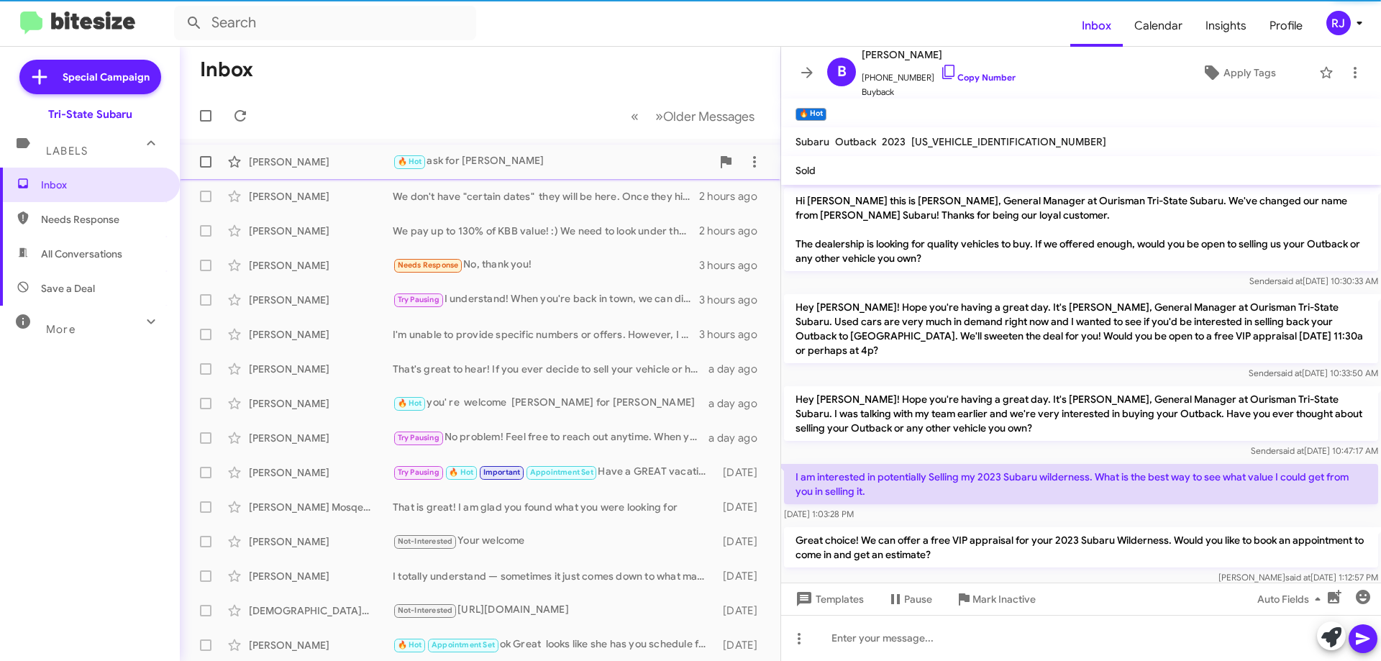
scroll to position [190, 0]
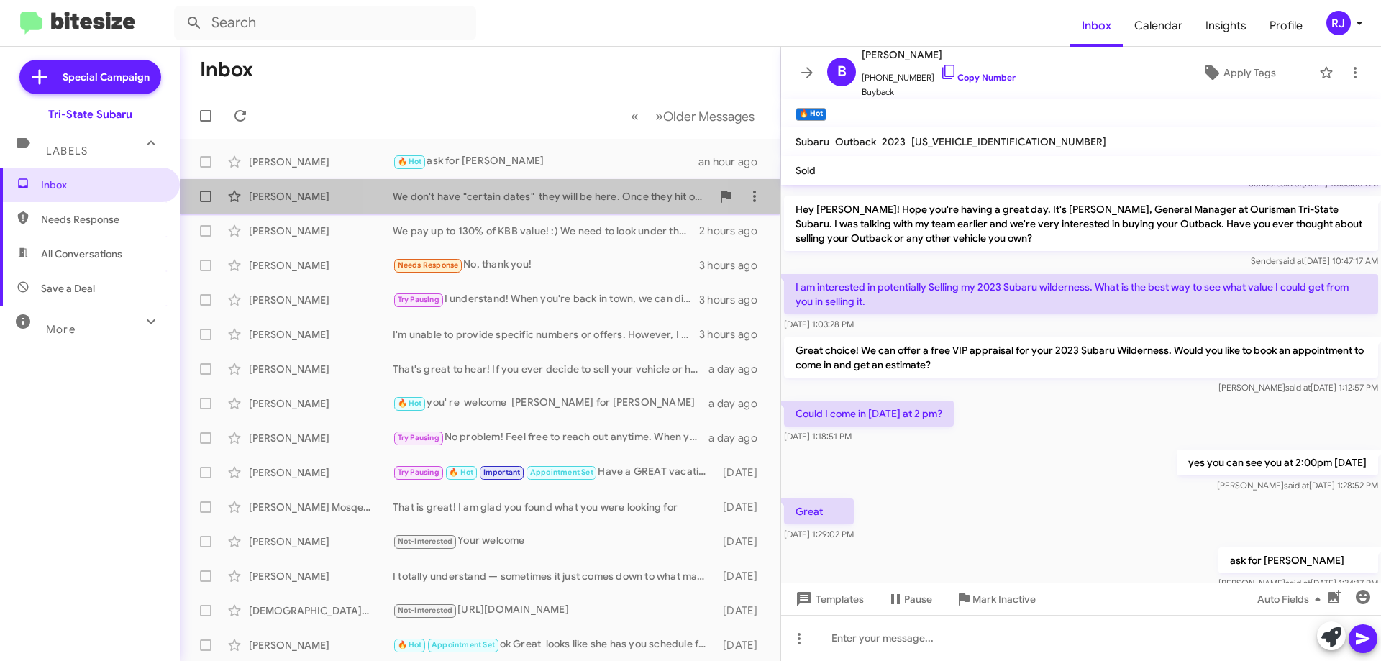
click at [480, 200] on div "We don't have "certain dates" they will be here. Once they hit our pipeline the…" at bounding box center [552, 196] width 319 height 14
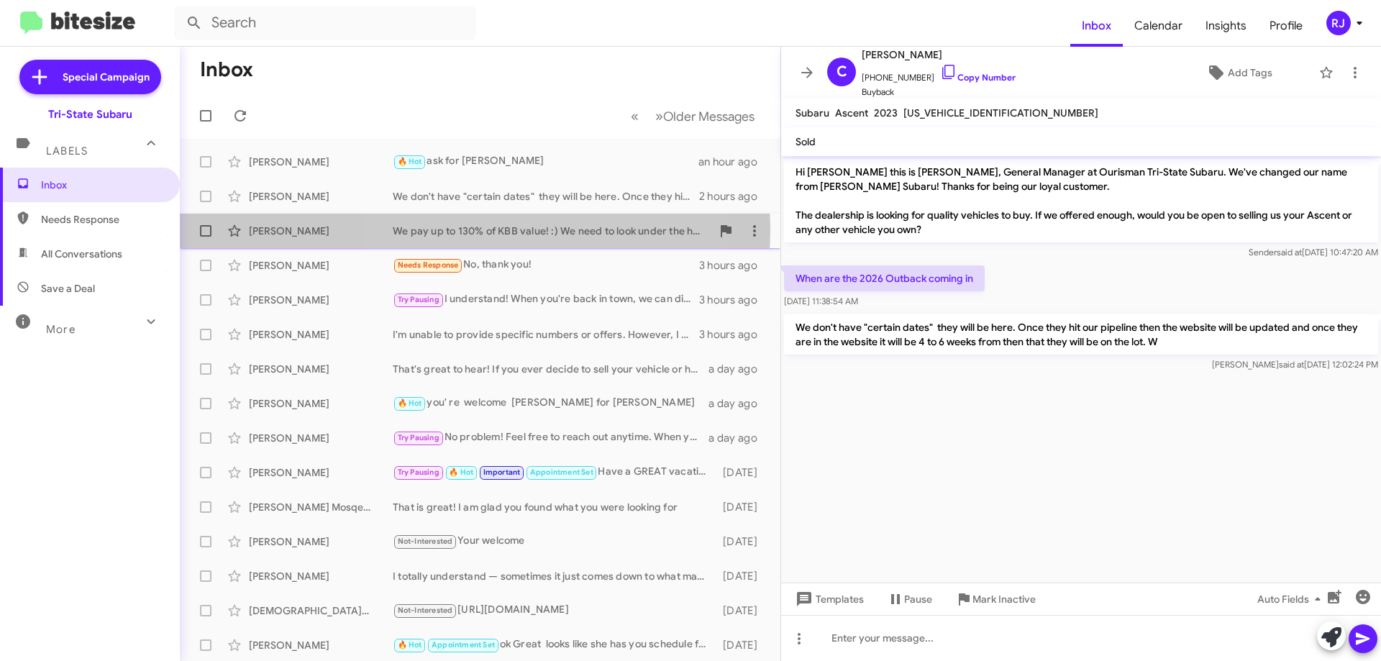
click at [475, 230] on div "We pay up to 130% of KBB value! :) We need to look under the hood to get you an…" at bounding box center [552, 231] width 319 height 14
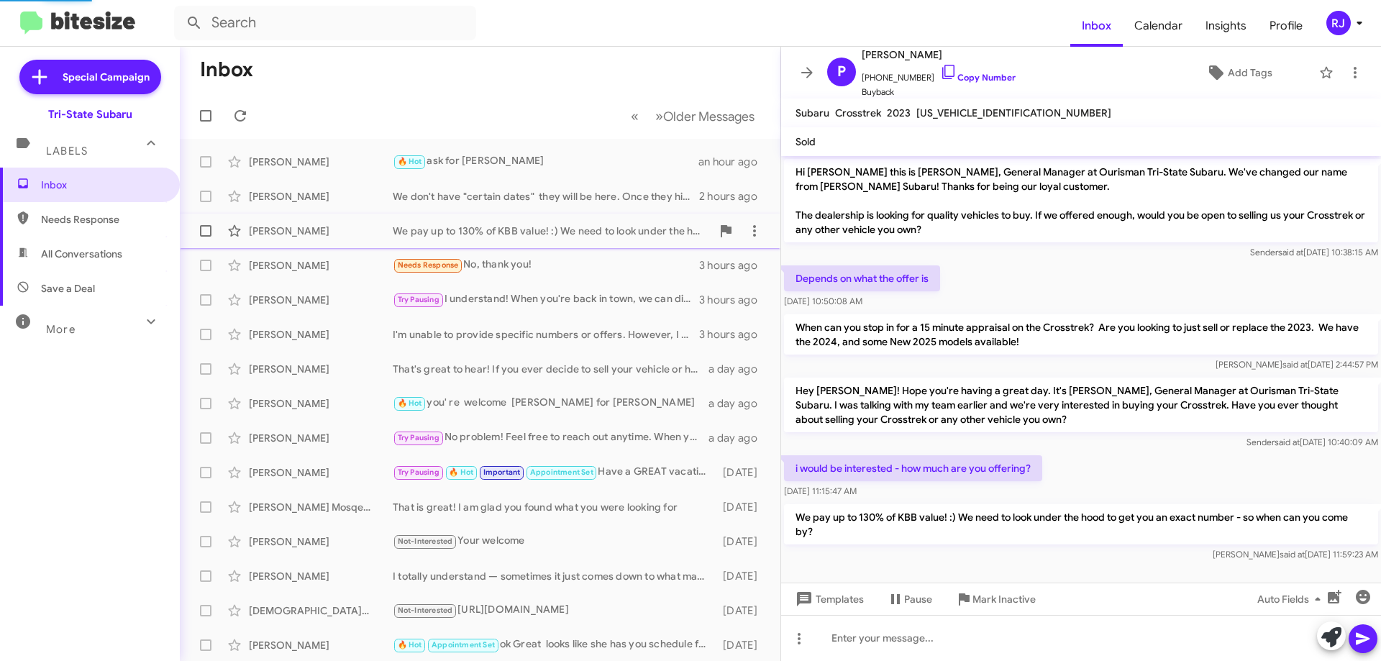
scroll to position [4, 0]
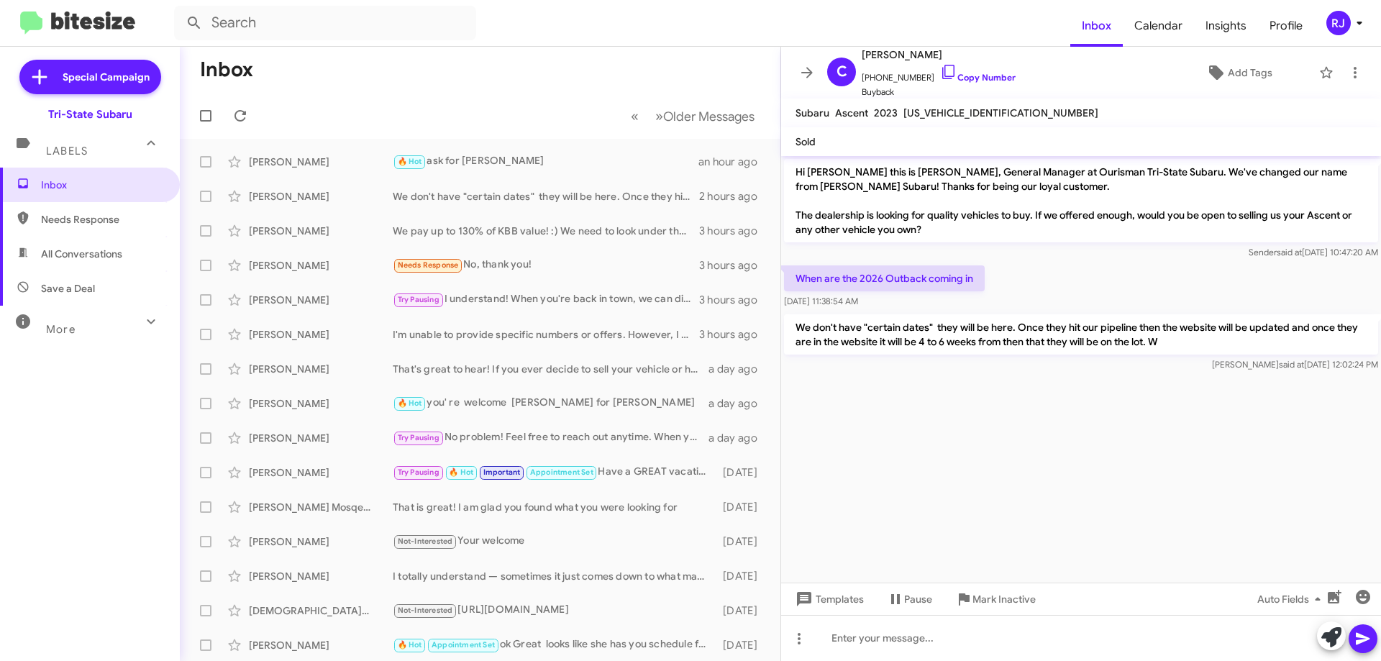
click at [472, 87] on mat-toolbar-row "Inbox" at bounding box center [480, 70] width 601 height 46
click at [806, 73] on icon at bounding box center [806, 72] width 17 height 17
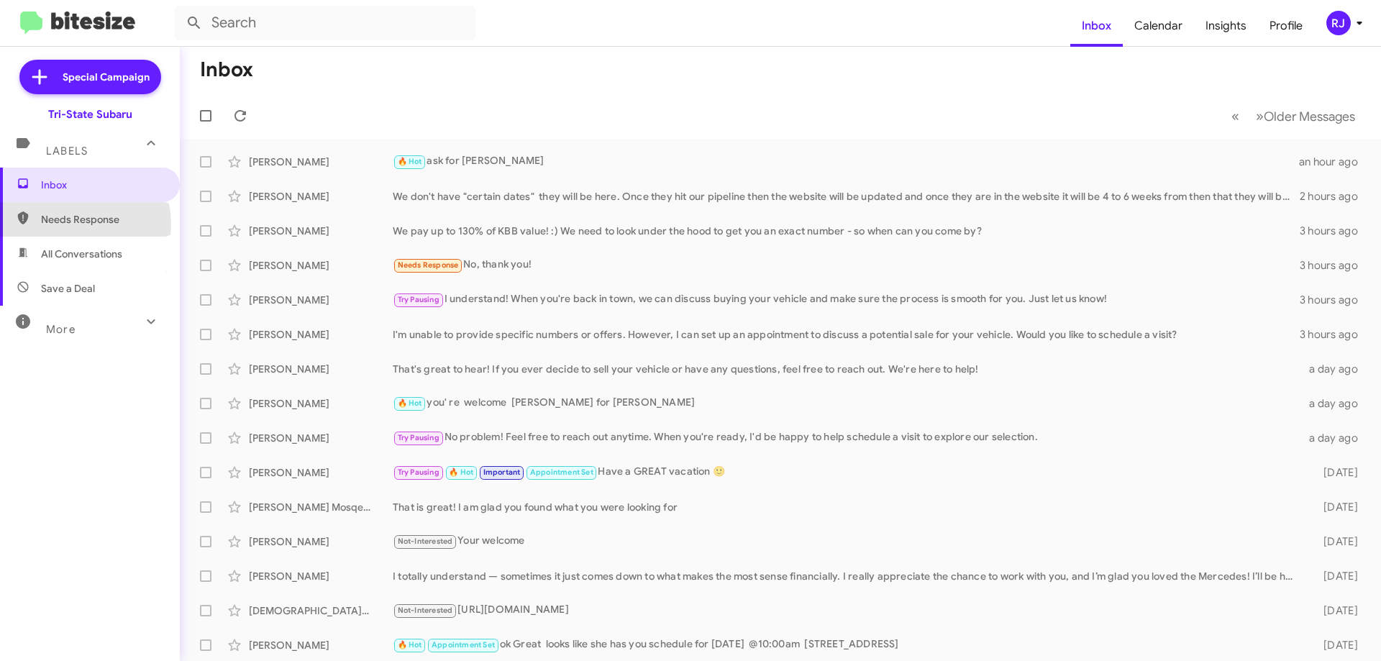
click at [68, 224] on span "Needs Response" at bounding box center [102, 219] width 122 height 14
type input "in:needs-response"
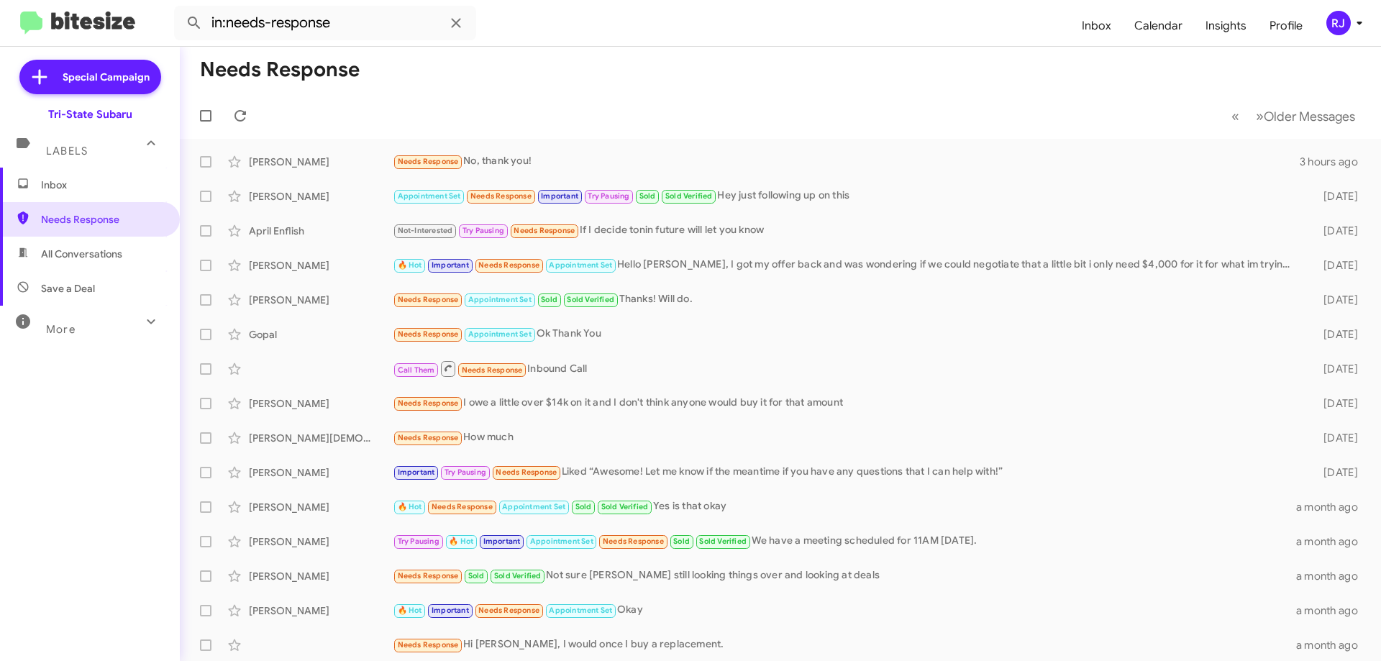
click at [62, 183] on span "Inbox" at bounding box center [102, 185] width 122 height 14
